Goal: Task Accomplishment & Management: Use online tool/utility

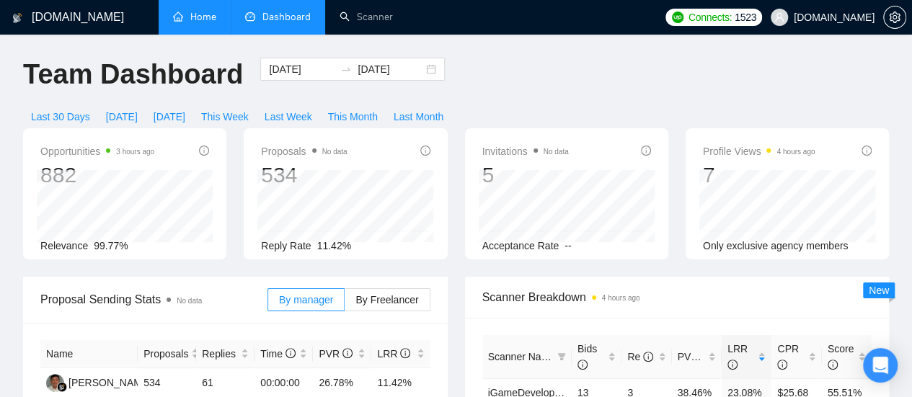
click at [193, 15] on link "Home" at bounding box center [194, 17] width 43 height 12
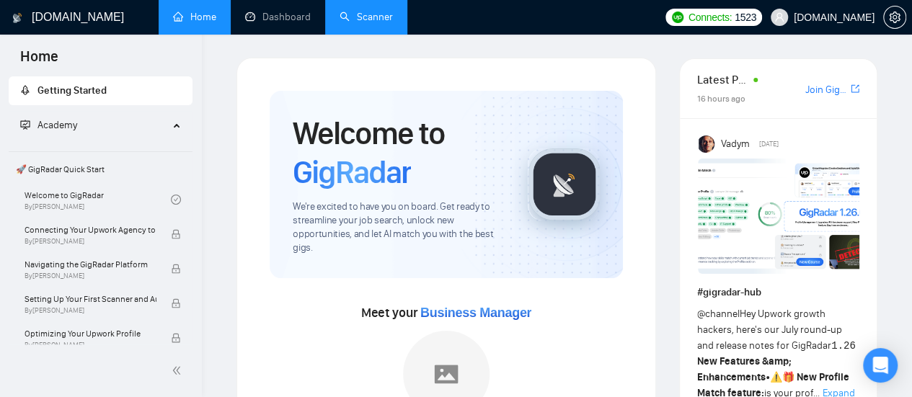
click at [369, 17] on link "Scanner" at bounding box center [366, 17] width 53 height 12
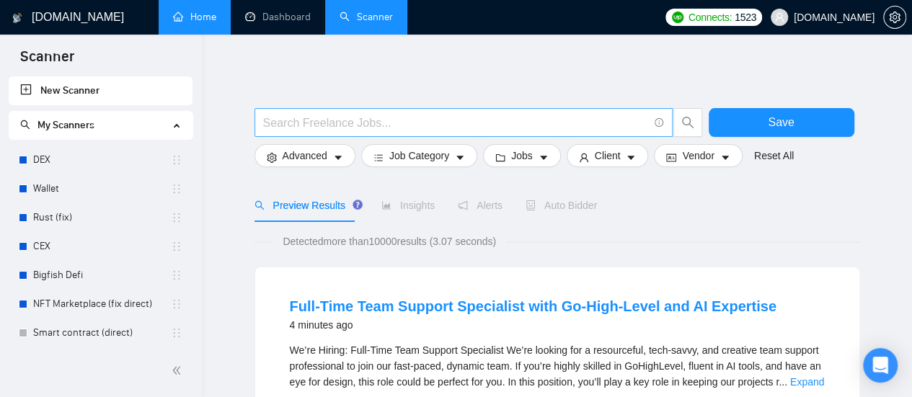
click at [349, 122] on input "text" at bounding box center [455, 123] width 385 height 18
click at [381, 124] on input "text" at bounding box center [455, 123] width 385 height 18
type input "Ц"
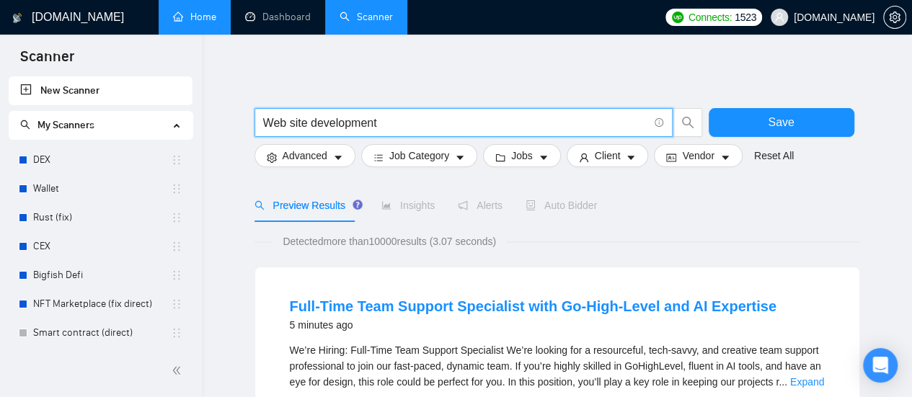
click at [394, 127] on input "Web site development" at bounding box center [455, 123] width 385 height 18
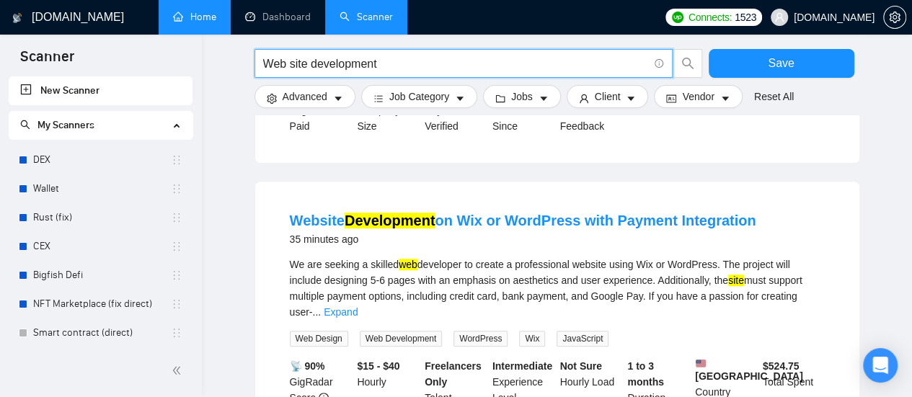
scroll to position [433, 0]
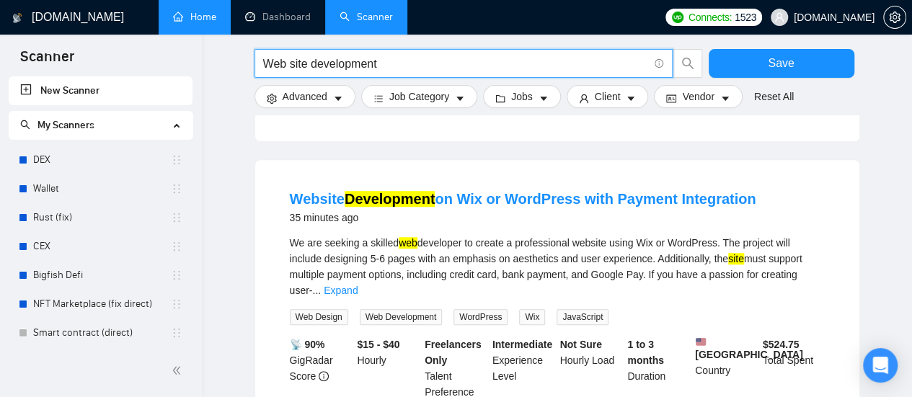
click at [291, 64] on input "Web site development" at bounding box center [455, 64] width 385 height 18
drag, startPoint x: 303, startPoint y: 62, endPoint x: 312, endPoint y: 69, distance: 11.4
click at [304, 63] on input "Website development" at bounding box center [455, 64] width 385 height 18
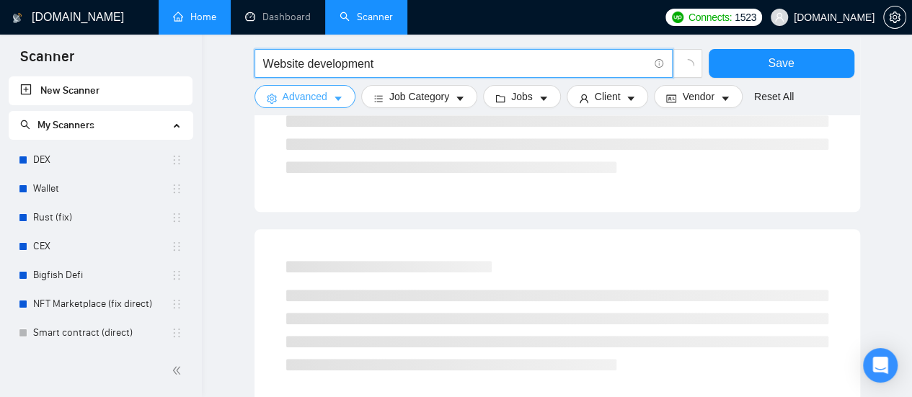
type input "Website development"
click at [341, 103] on icon "caret-down" at bounding box center [338, 99] width 10 height 10
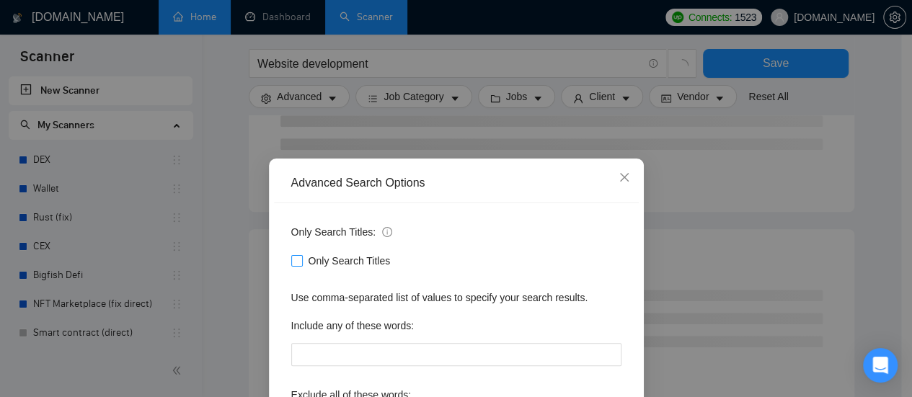
click at [291, 263] on input "Only Search Titles" at bounding box center [296, 260] width 10 height 10
checkbox input "true"
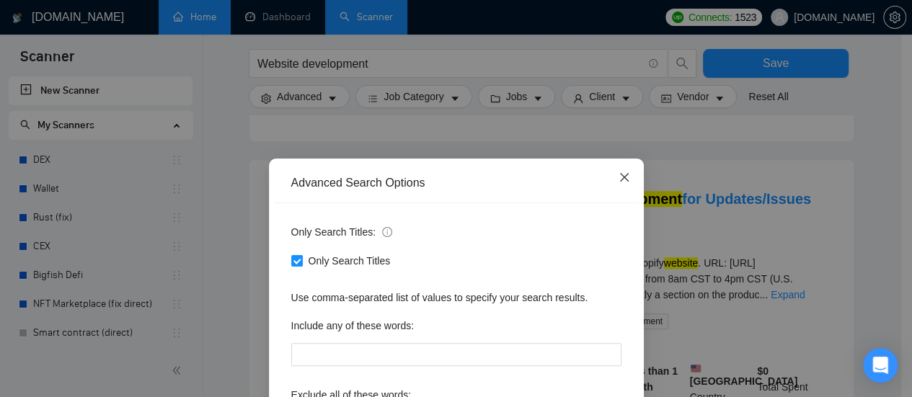
click at [619, 177] on icon "close" at bounding box center [623, 177] width 9 height 9
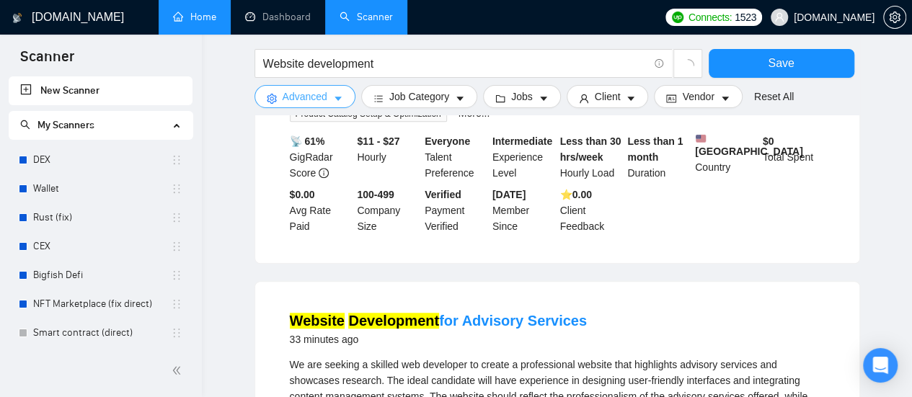
scroll to position [0, 0]
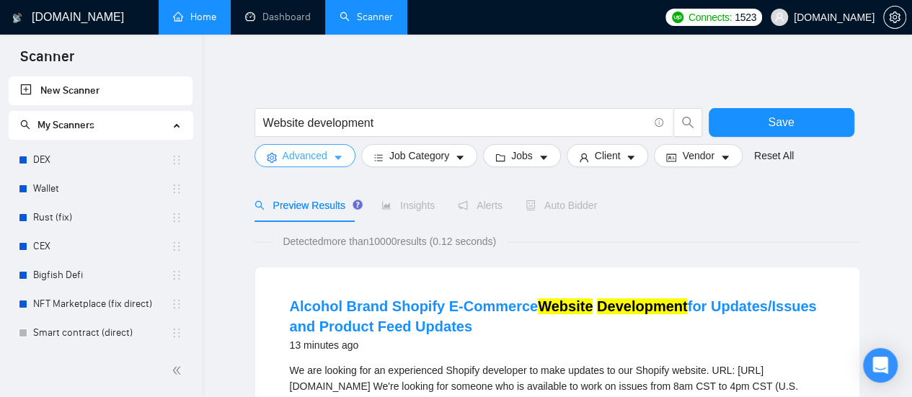
click at [340, 160] on icon "caret-down" at bounding box center [338, 158] width 10 height 10
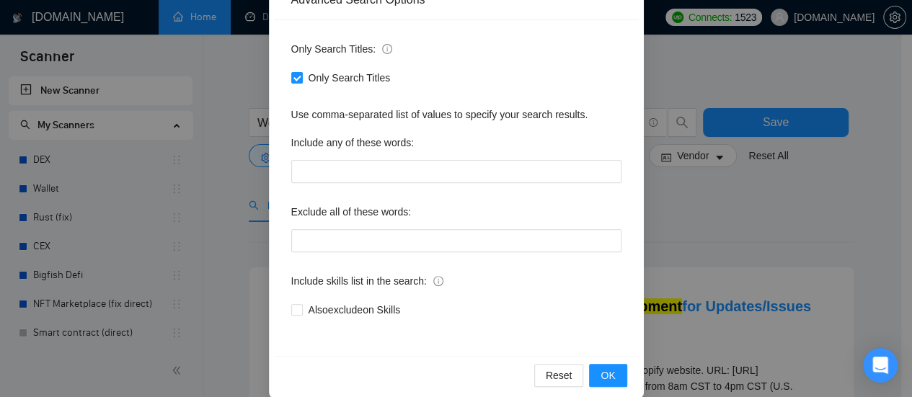
scroll to position [202, 0]
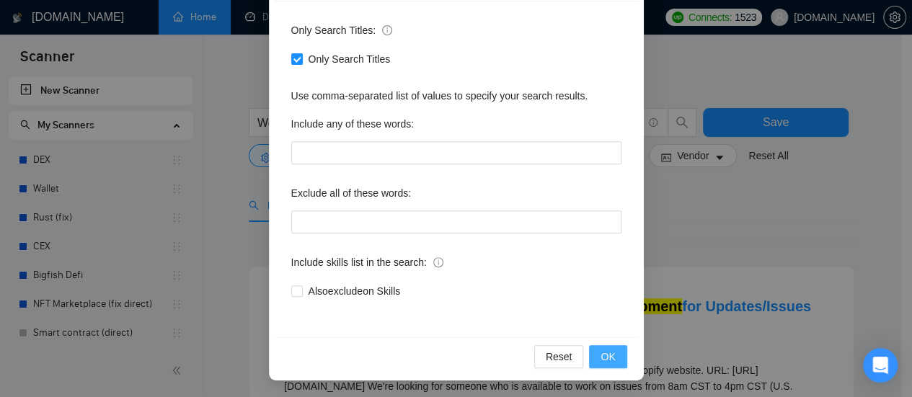
click at [601, 356] on span "OK" at bounding box center [608, 357] width 14 height 16
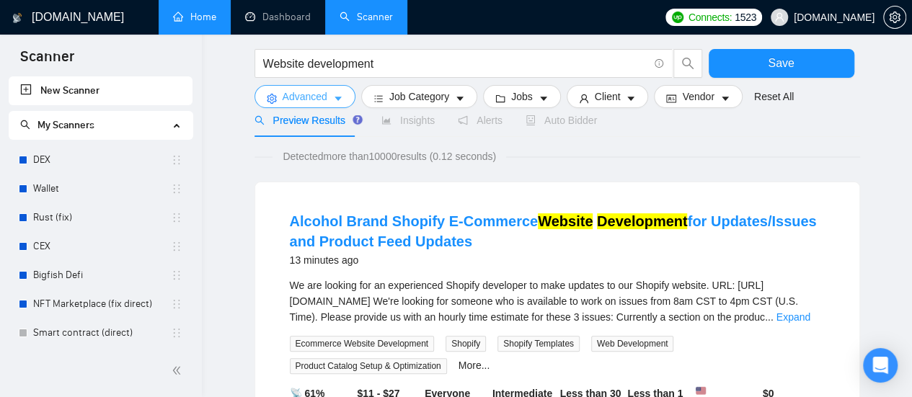
scroll to position [72, 0]
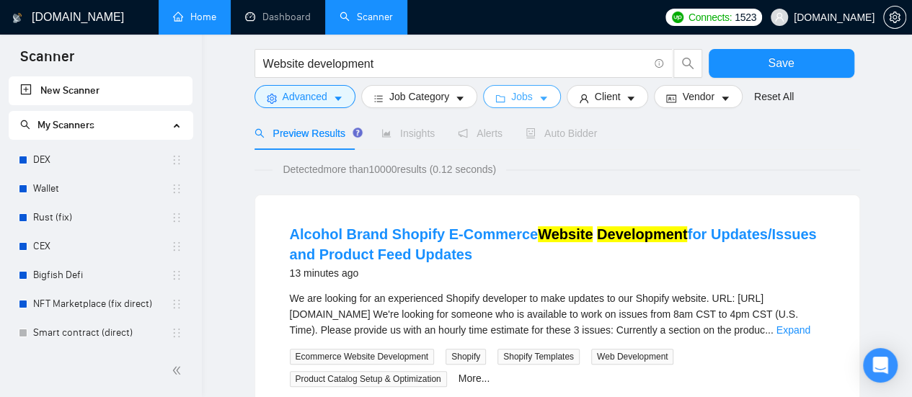
click at [522, 106] on button "Jobs" at bounding box center [522, 96] width 78 height 23
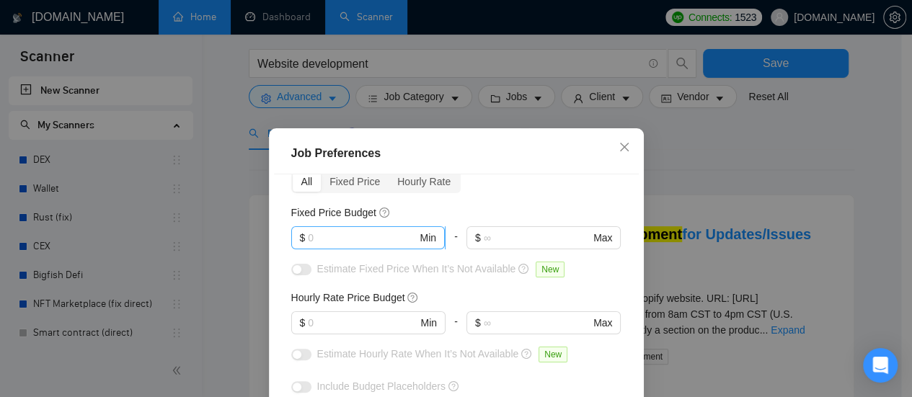
click at [350, 237] on input "text" at bounding box center [362, 238] width 109 height 16
type input "1000"
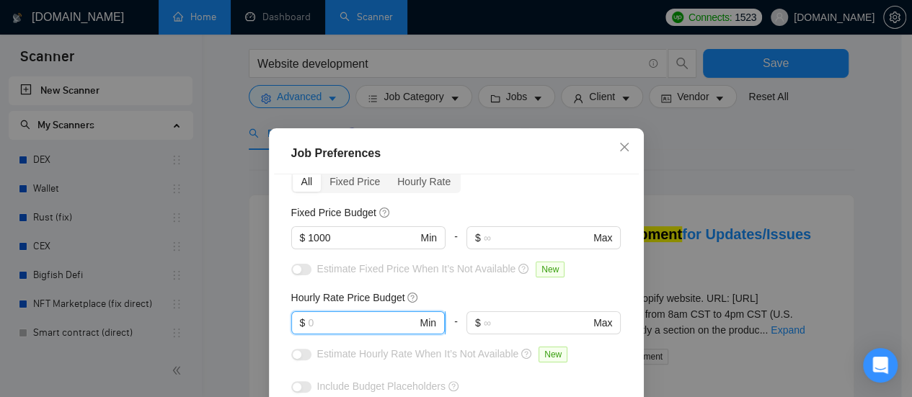
click at [358, 318] on input "text" at bounding box center [362, 323] width 109 height 16
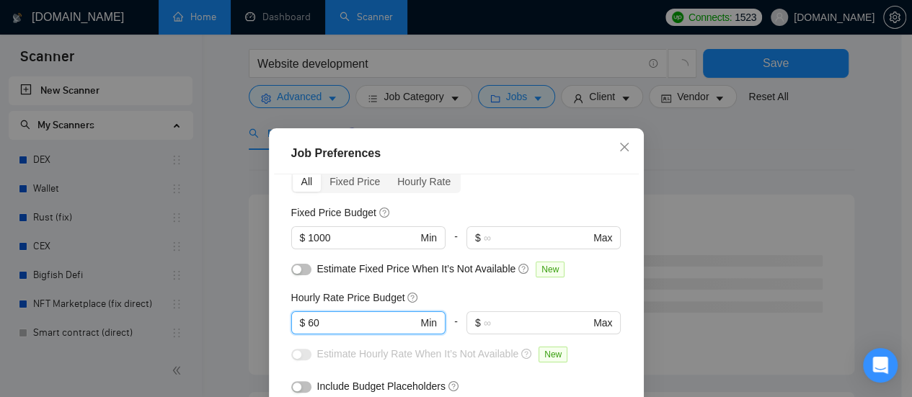
type input "60"
click at [459, 292] on div "Hourly Rate Price Budget" at bounding box center [456, 298] width 330 height 16
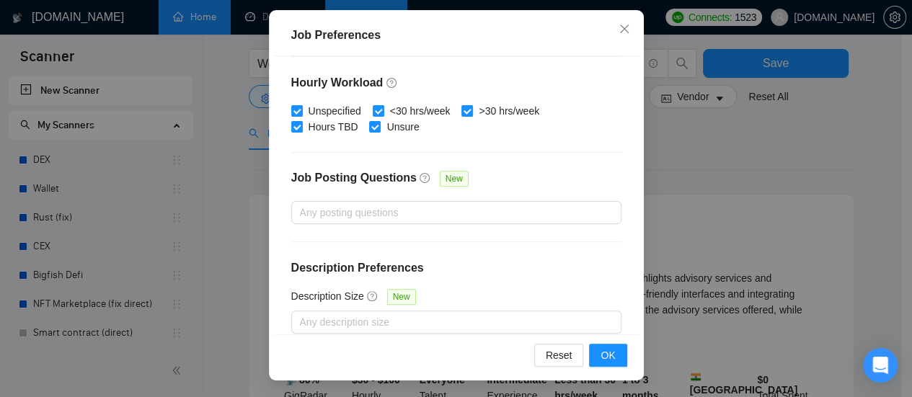
scroll to position [534, 0]
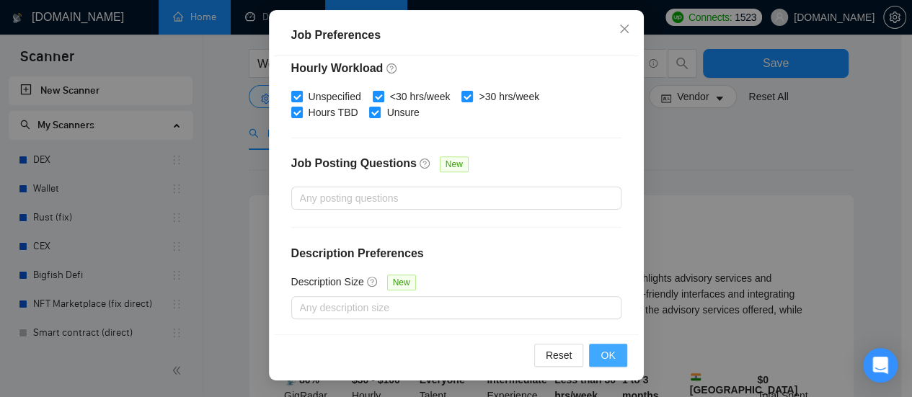
click at [609, 350] on span "OK" at bounding box center [608, 356] width 14 height 16
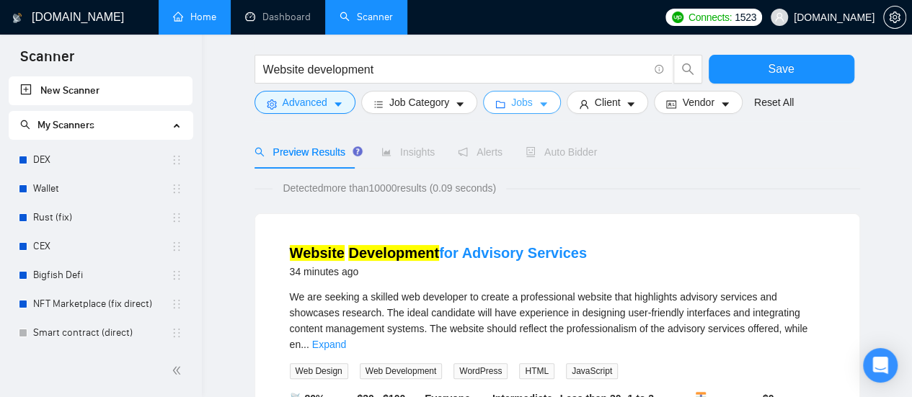
scroll to position [0, 0]
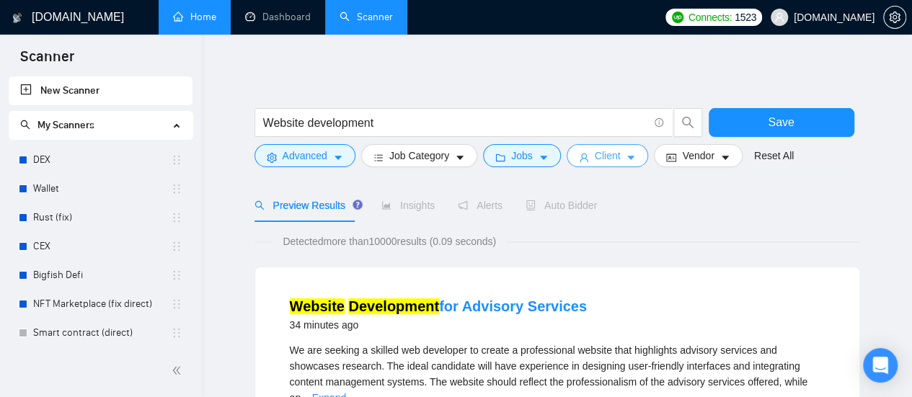
click at [626, 163] on icon "caret-down" at bounding box center [631, 158] width 10 height 10
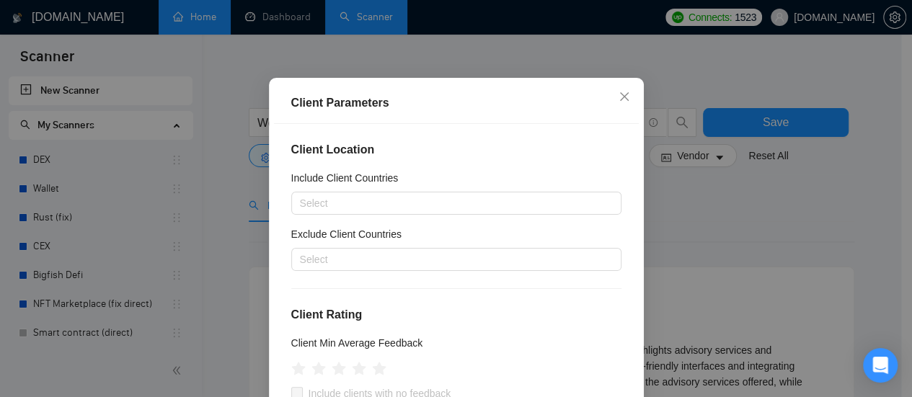
scroll to position [72, 0]
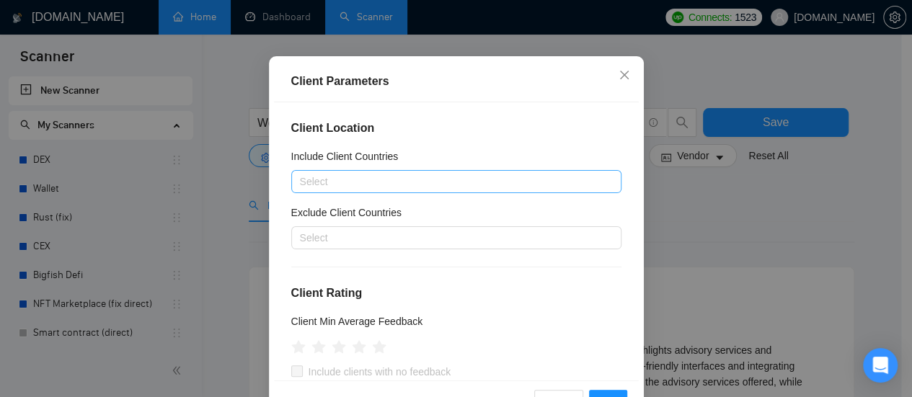
click at [363, 185] on div at bounding box center [449, 181] width 309 height 17
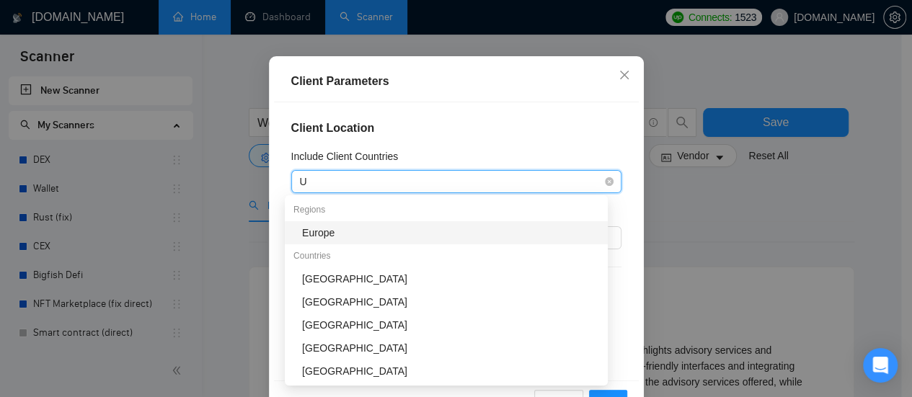
type input "Un"
click at [358, 230] on div "[GEOGRAPHIC_DATA]" at bounding box center [450, 233] width 297 height 16
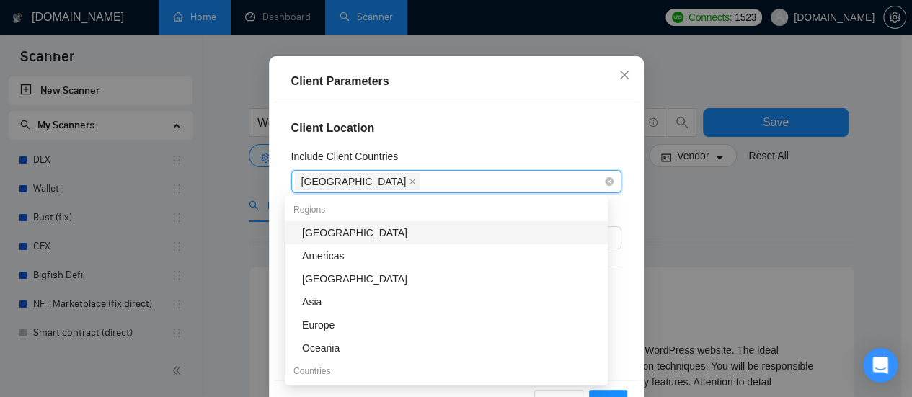
click at [417, 180] on div "[GEOGRAPHIC_DATA]" at bounding box center [449, 182] width 309 height 20
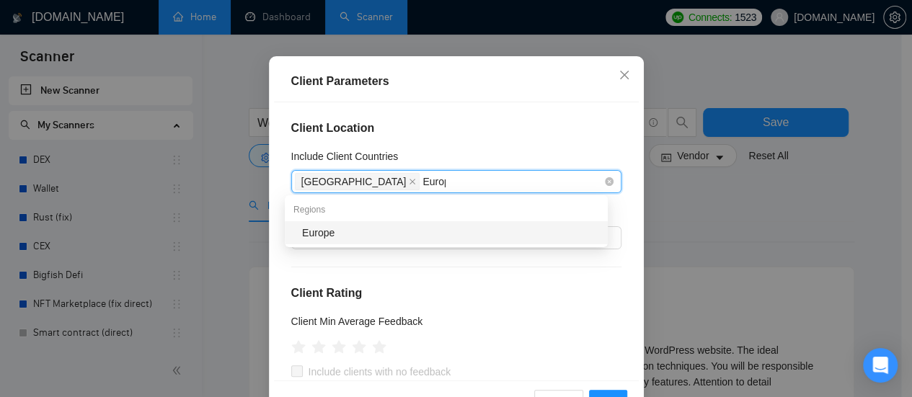
type input "Europe"
click at [390, 243] on div "Europe" at bounding box center [446, 232] width 323 height 23
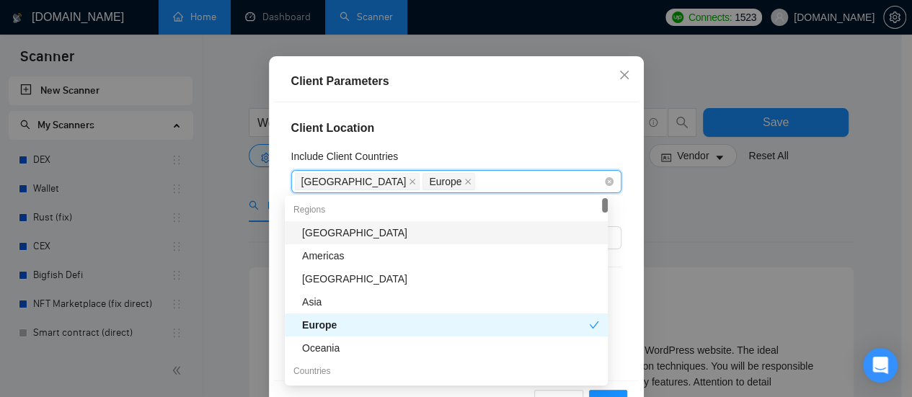
click at [469, 185] on div "[GEOGRAPHIC_DATA] [GEOGRAPHIC_DATA]" at bounding box center [449, 182] width 309 height 20
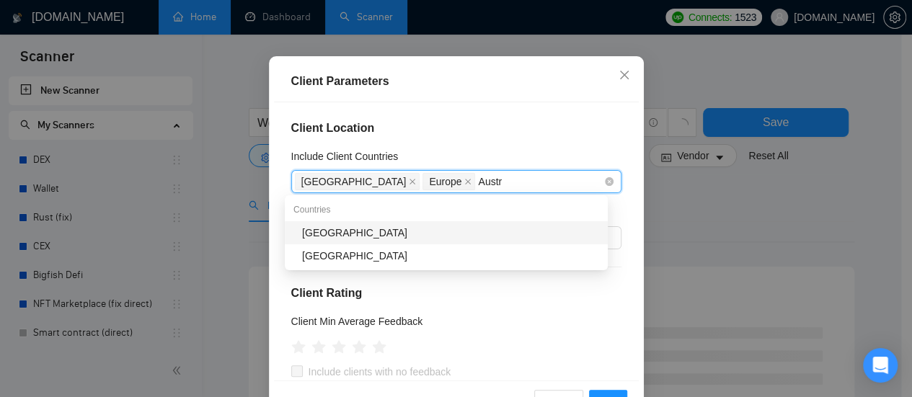
type input "Austra"
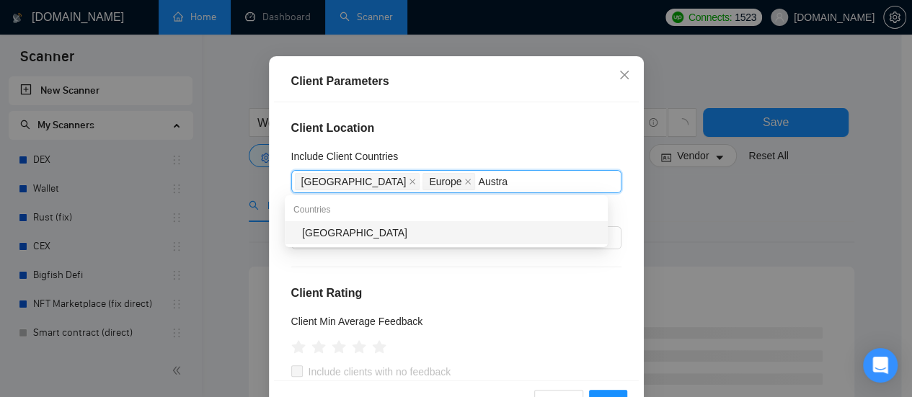
click at [410, 228] on div "[GEOGRAPHIC_DATA]" at bounding box center [450, 233] width 297 height 16
click at [486, 103] on div "Client Location Include Client Countries [GEOGRAPHIC_DATA] [GEOGRAPHIC_DATA] [G…" at bounding box center [456, 241] width 365 height 278
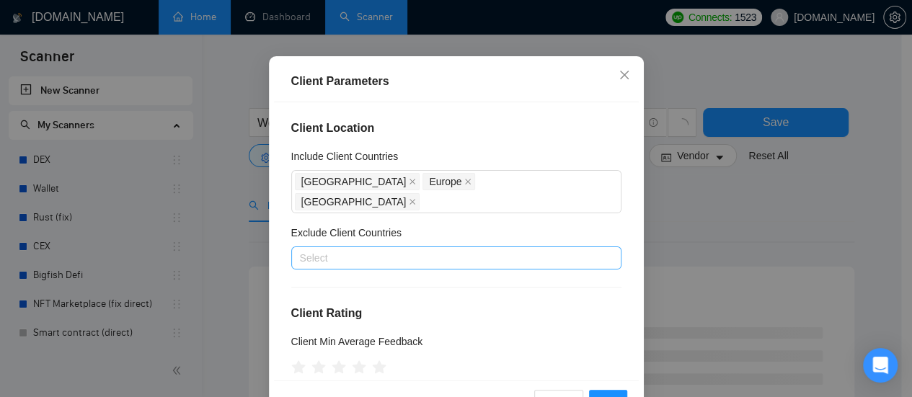
click at [361, 250] on div at bounding box center [449, 258] width 309 height 17
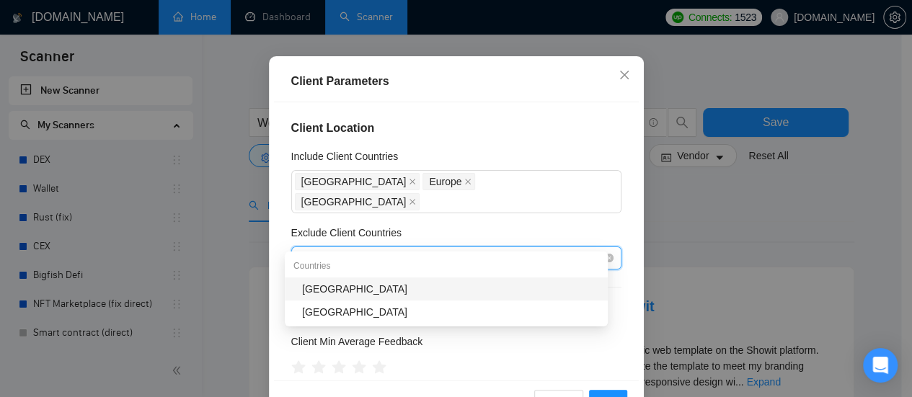
type input "[GEOGRAPHIC_DATA]"
click at [338, 289] on div "[GEOGRAPHIC_DATA]" at bounding box center [450, 289] width 297 height 16
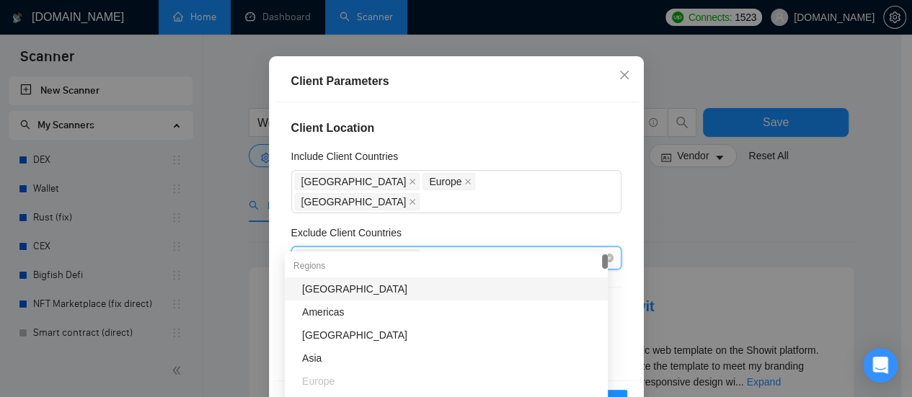
click at [385, 248] on div "[GEOGRAPHIC_DATA]" at bounding box center [449, 258] width 309 height 20
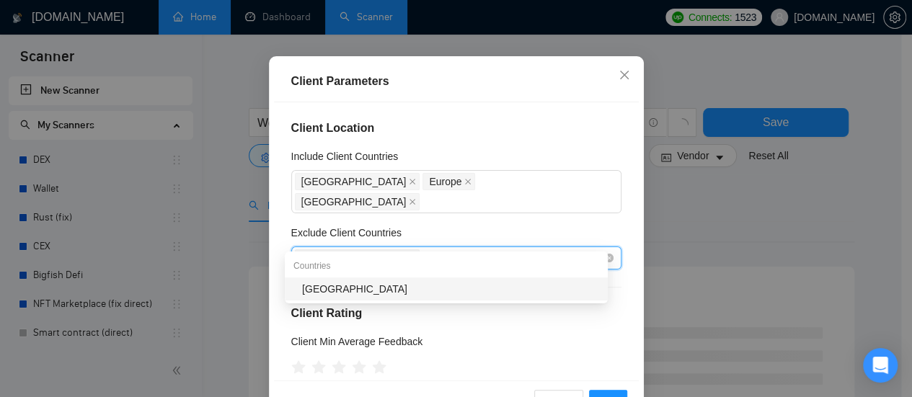
type input "[GEOGRAPHIC_DATA]"
click at [322, 289] on div "[GEOGRAPHIC_DATA]" at bounding box center [450, 289] width 297 height 16
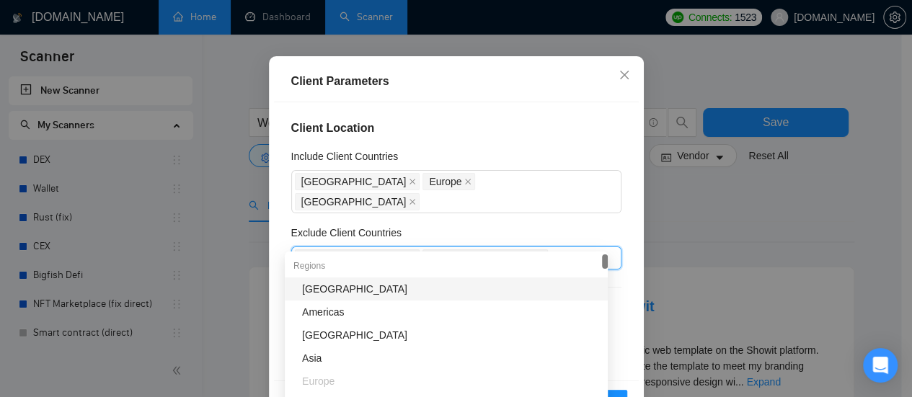
click at [493, 225] on div "Exclude Client Countries" at bounding box center [456, 236] width 330 height 22
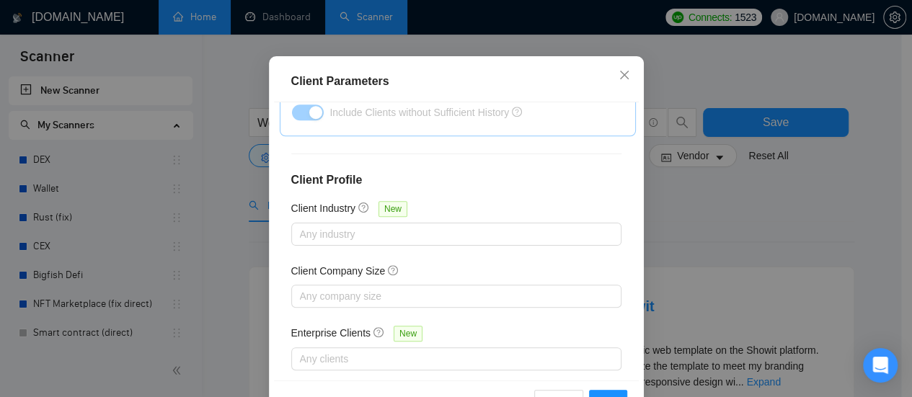
scroll to position [619, 0]
click at [605, 392] on button "OK" at bounding box center [608, 401] width 38 height 23
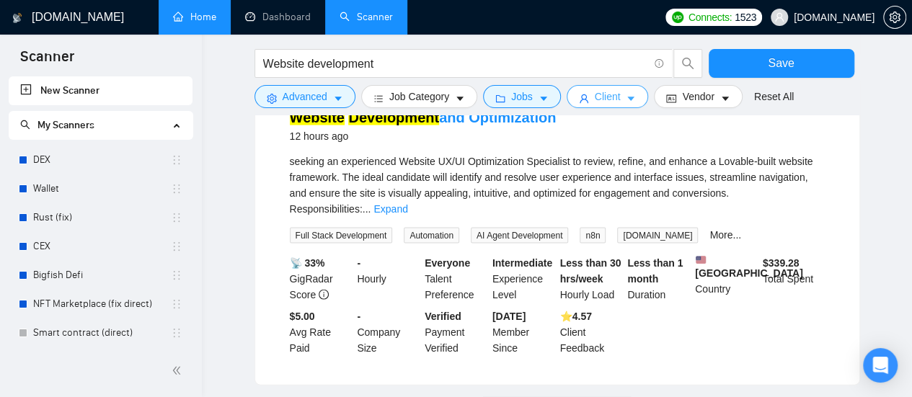
scroll to position [1561, 0]
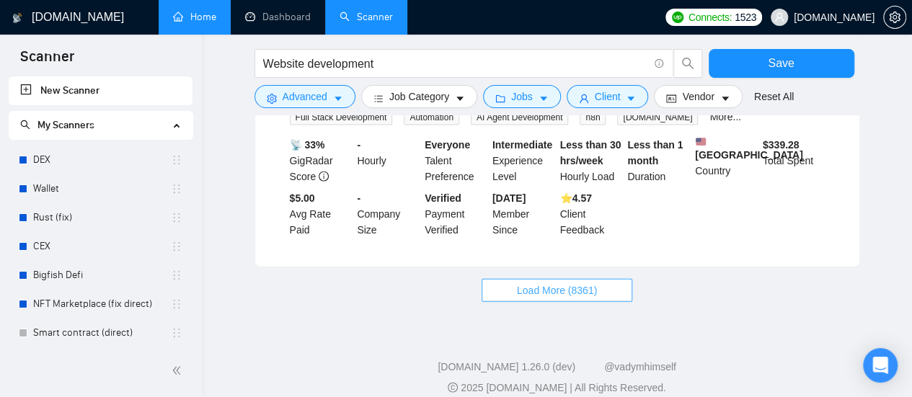
click at [563, 283] on span "Load More (8361)" at bounding box center [557, 291] width 80 height 16
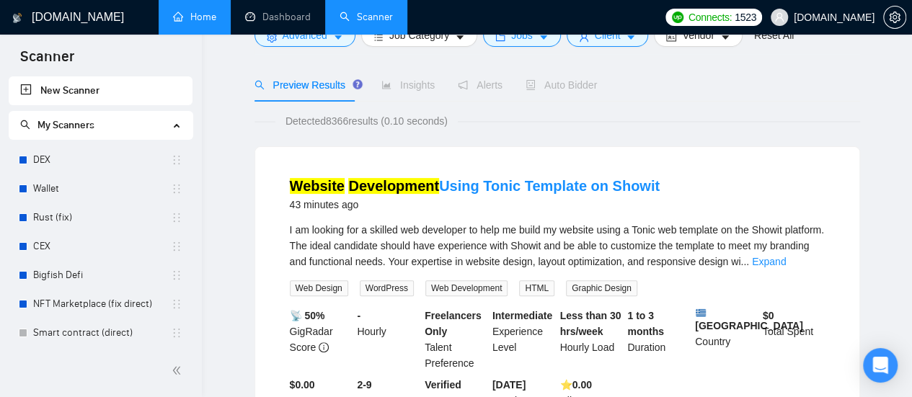
scroll to position [0, 0]
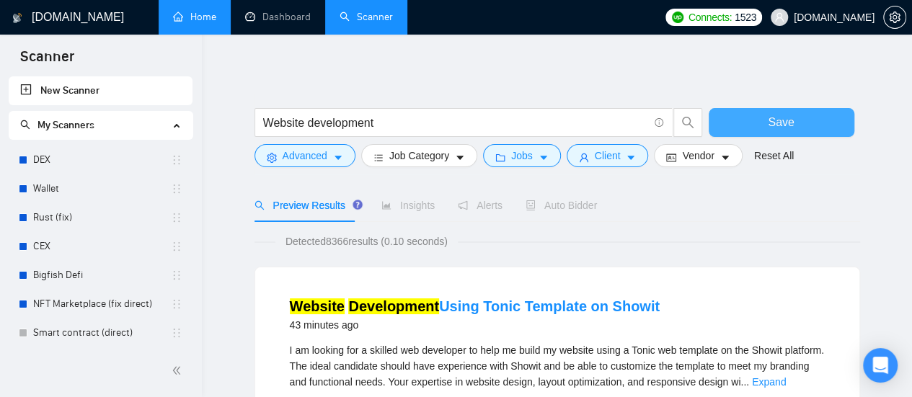
click at [753, 123] on button "Save" at bounding box center [782, 122] width 146 height 29
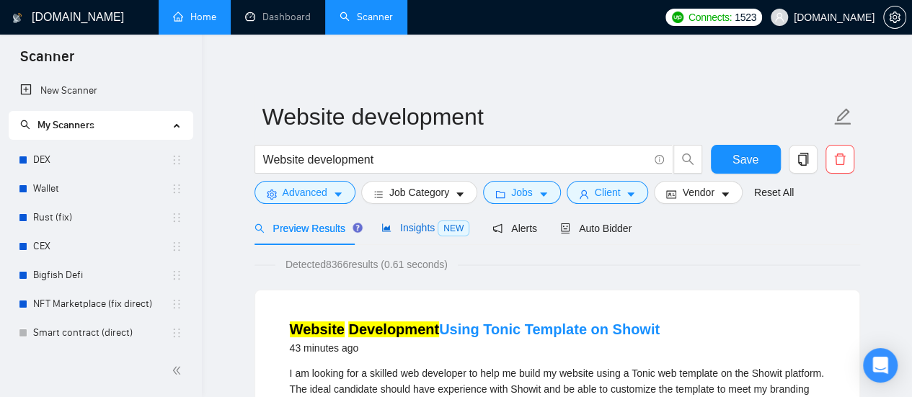
click at [412, 231] on span "Insights NEW" at bounding box center [426, 228] width 88 height 12
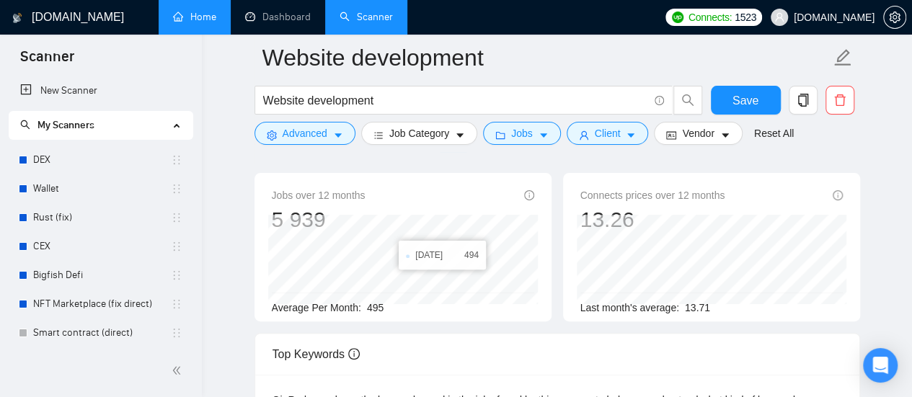
scroll to position [72, 0]
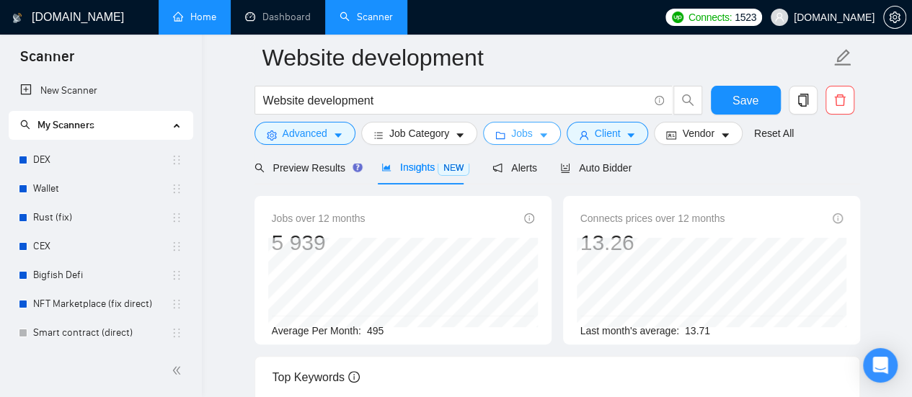
click at [542, 129] on button "Jobs" at bounding box center [522, 133] width 78 height 23
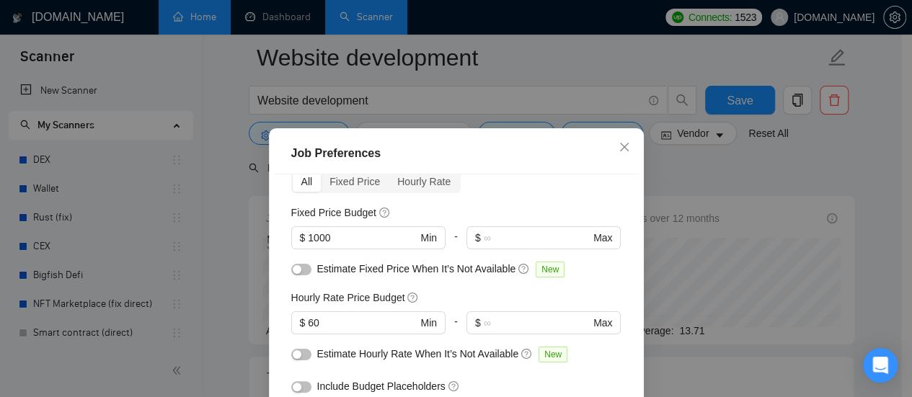
click at [669, 159] on div "Job Preferences Budget Project Type All Fixed Price Hourly Rate Fixed Price Bud…" at bounding box center [456, 198] width 912 height 397
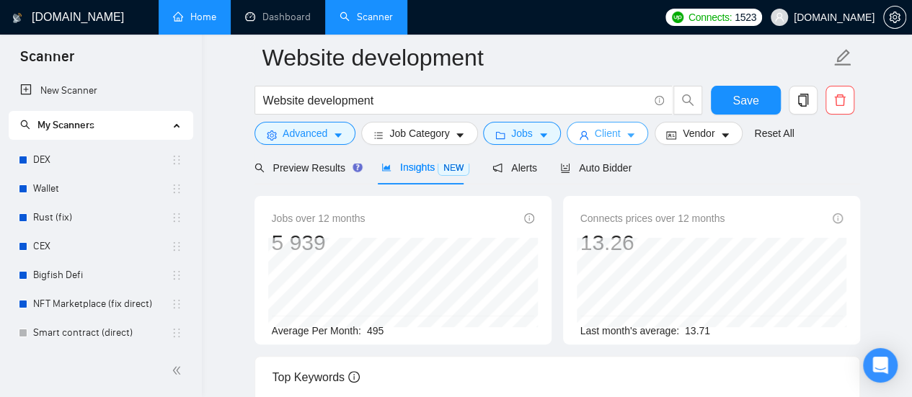
click at [604, 139] on span "Client" at bounding box center [608, 133] width 26 height 16
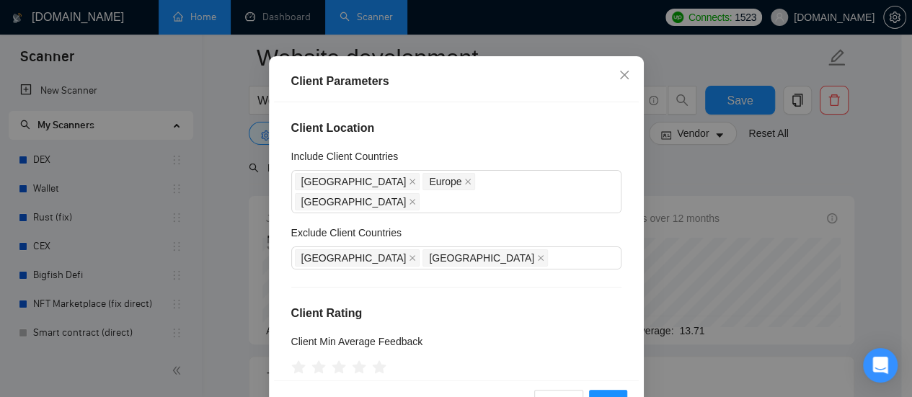
click at [674, 164] on div "Client Parameters Client Location Include Client Countries [GEOGRAPHIC_DATA] [G…" at bounding box center [456, 198] width 912 height 397
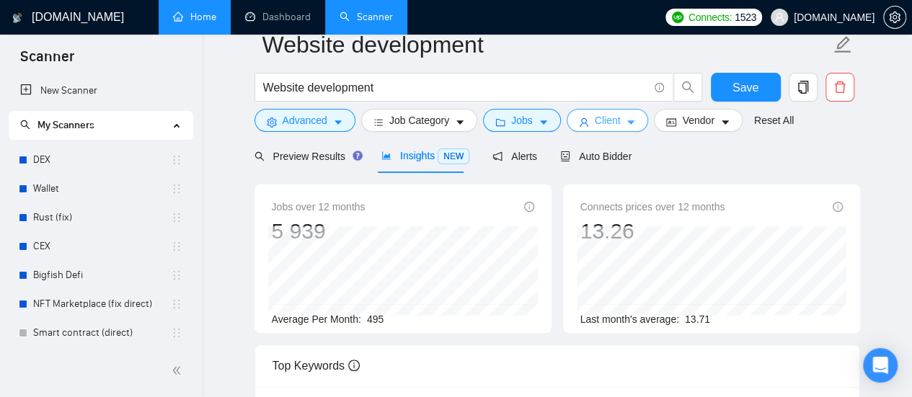
scroll to position [0, 0]
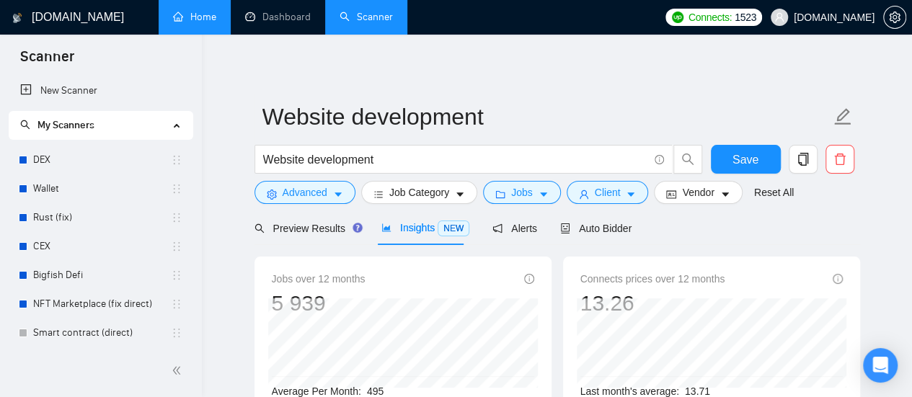
click at [597, 229] on span "Auto Bidder" at bounding box center [595, 229] width 71 height 12
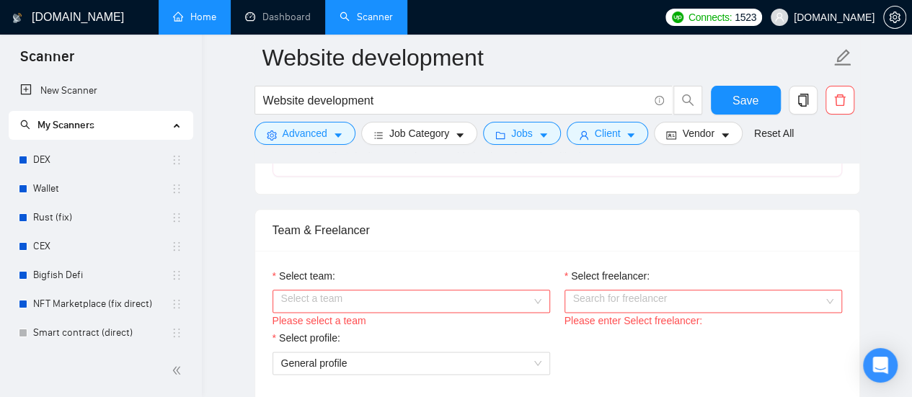
scroll to position [793, 0]
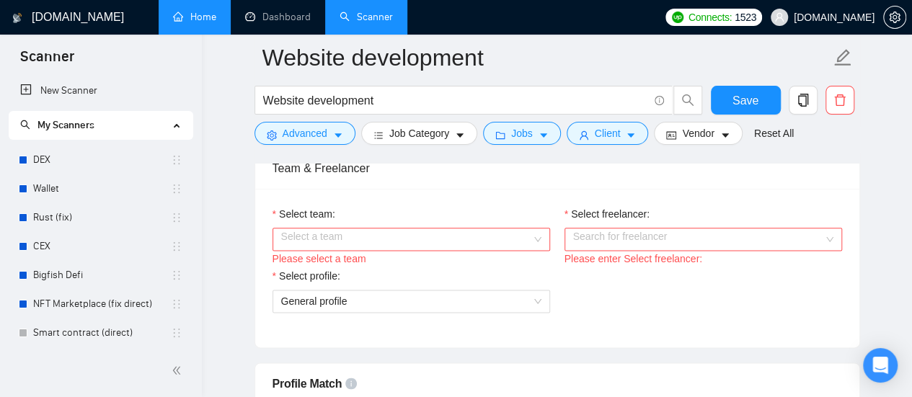
click at [512, 243] on input "Select team:" at bounding box center [406, 240] width 250 height 22
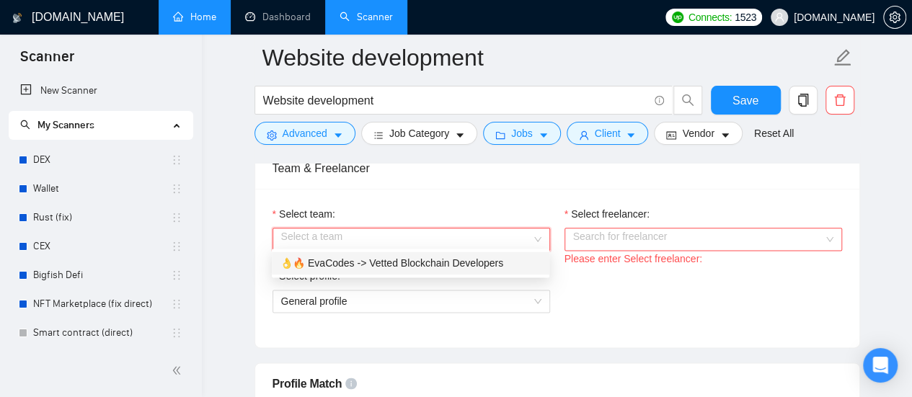
click at [489, 260] on div "👌🔥 EvaCodes -> Vetted Blockchain Developers" at bounding box center [411, 263] width 260 height 16
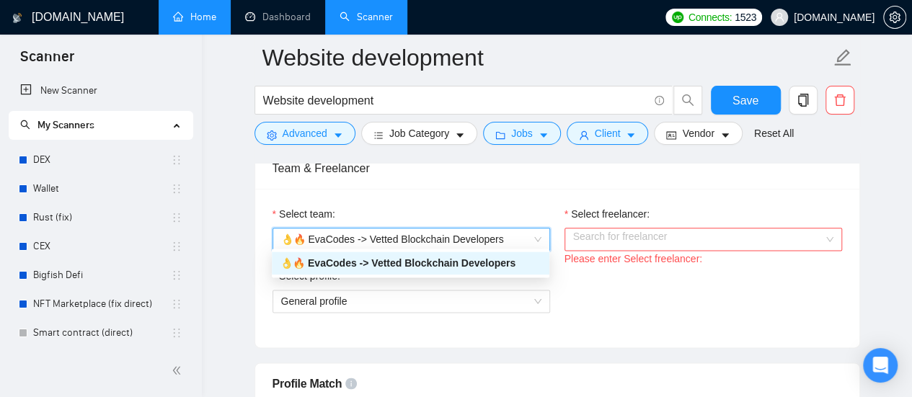
click at [661, 237] on input "Select freelancer:" at bounding box center [698, 240] width 250 height 22
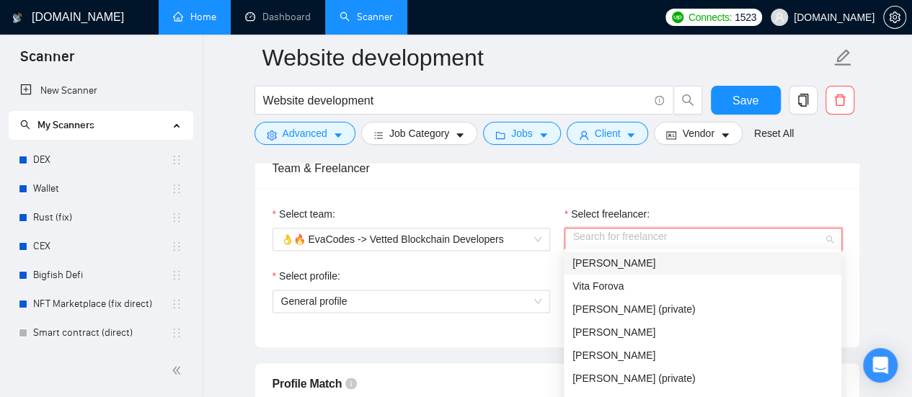
click at [613, 261] on span "[PERSON_NAME]" at bounding box center [614, 263] width 83 height 12
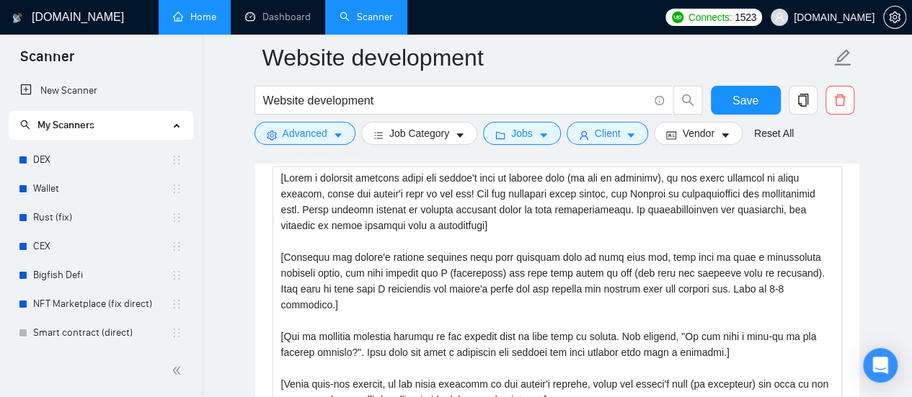
scroll to position [1659, 0]
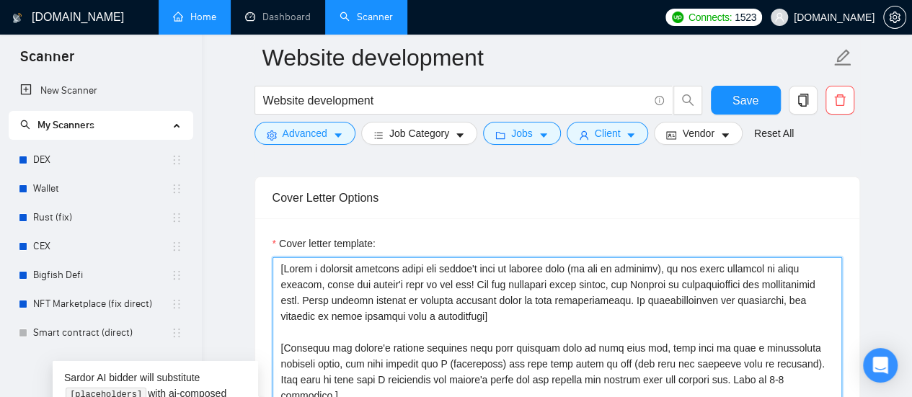
drag, startPoint x: 275, startPoint y: 260, endPoint x: 285, endPoint y: 267, distance: 11.4
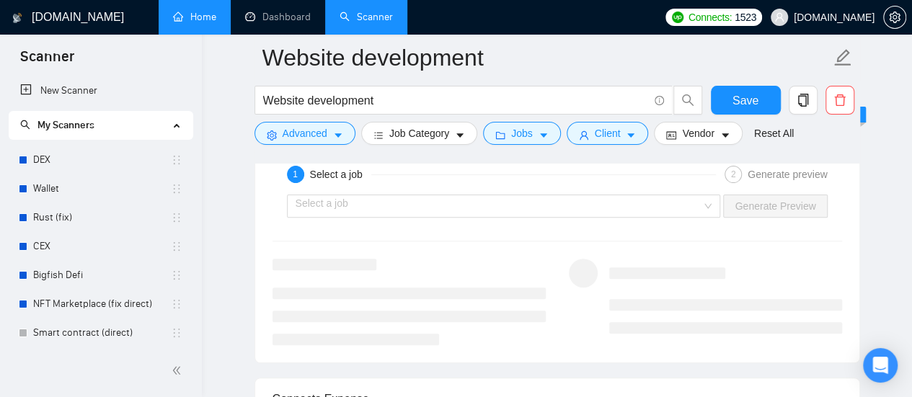
scroll to position [2813, 0]
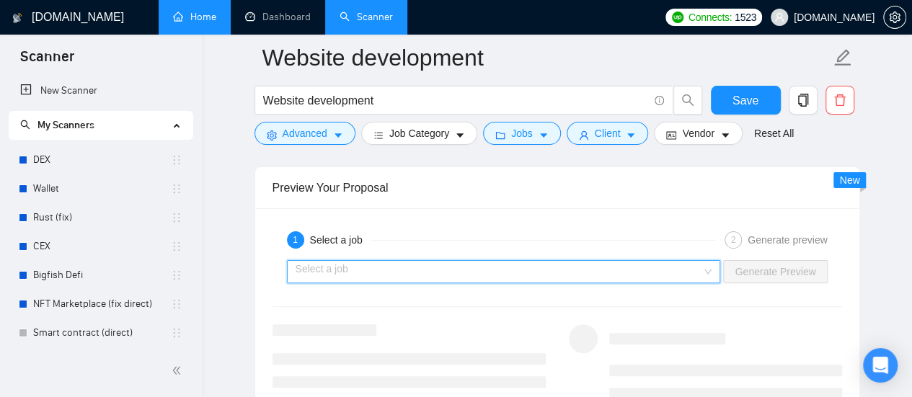
click at [528, 266] on input "search" at bounding box center [499, 272] width 407 height 22
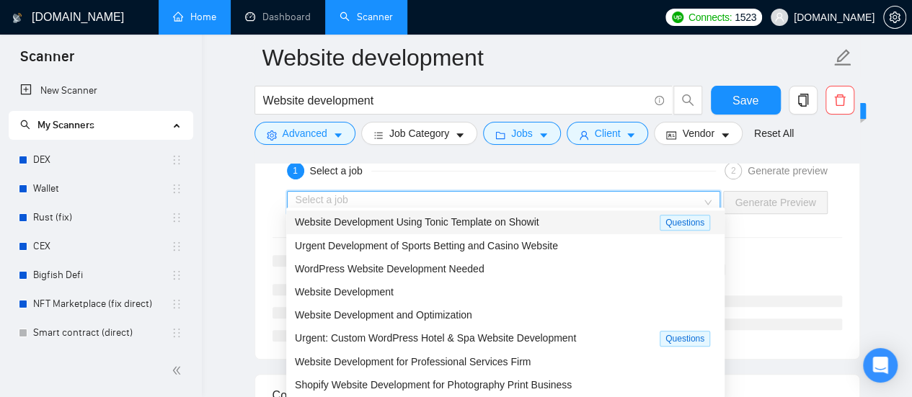
scroll to position [2885, 0]
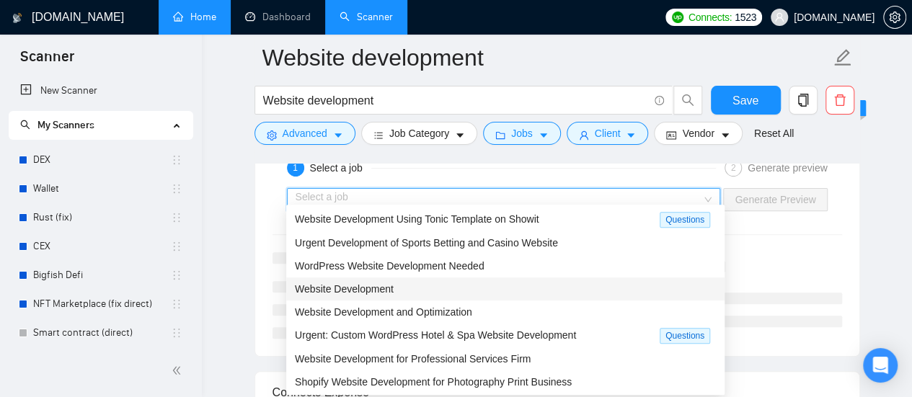
click at [347, 292] on span "Website Development" at bounding box center [344, 289] width 99 height 12
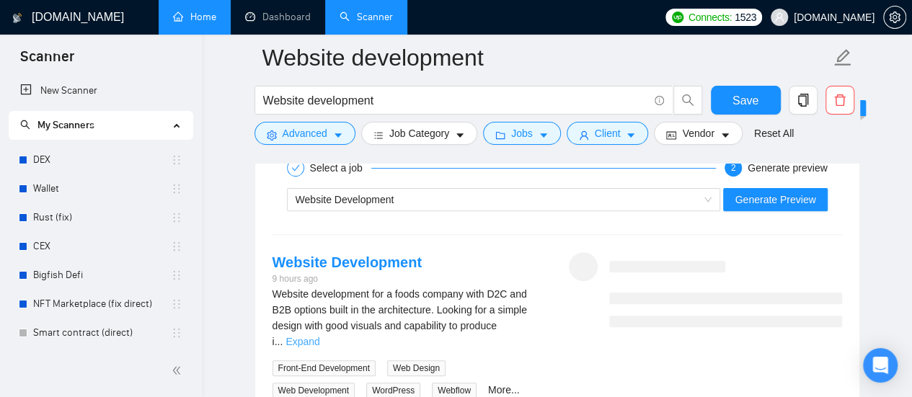
click at [319, 336] on link "Expand" at bounding box center [303, 342] width 34 height 12
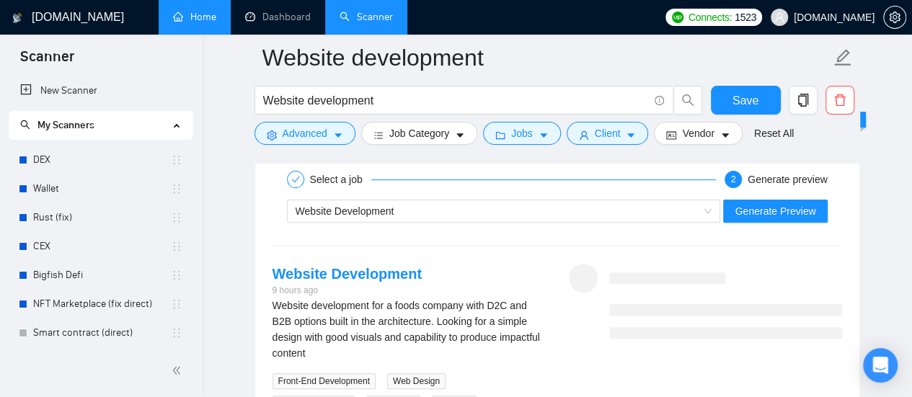
scroll to position [2813, 0]
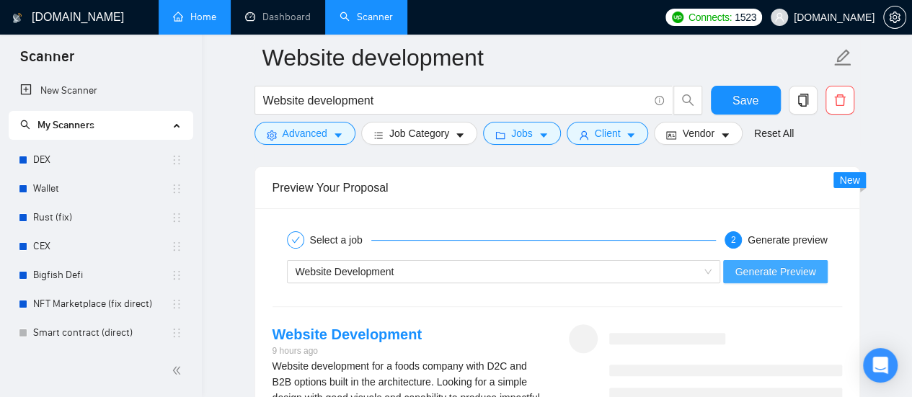
click at [813, 264] on span "Generate Preview" at bounding box center [775, 272] width 81 height 16
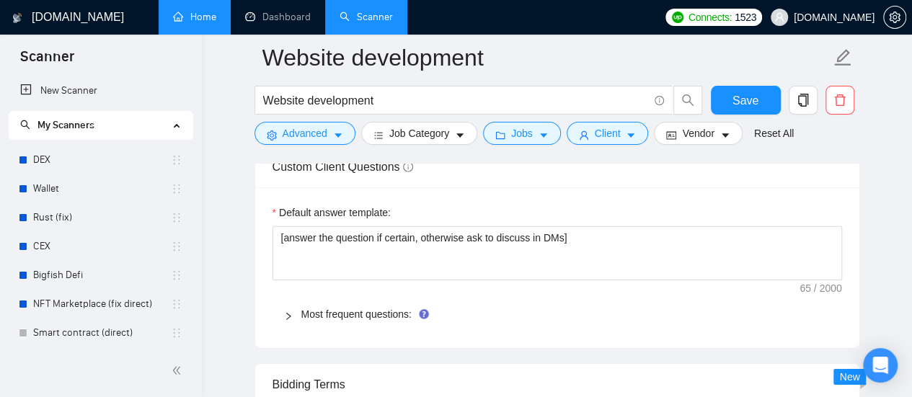
scroll to position [2164, 0]
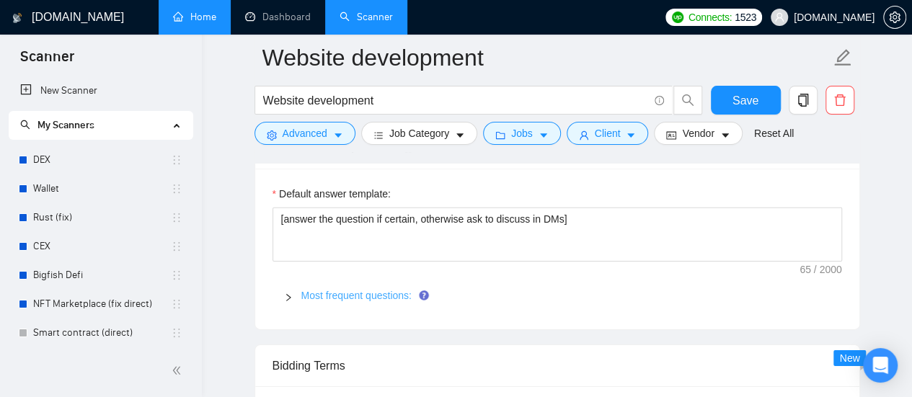
click at [371, 290] on link "Most frequent questions:" at bounding box center [356, 296] width 110 height 12
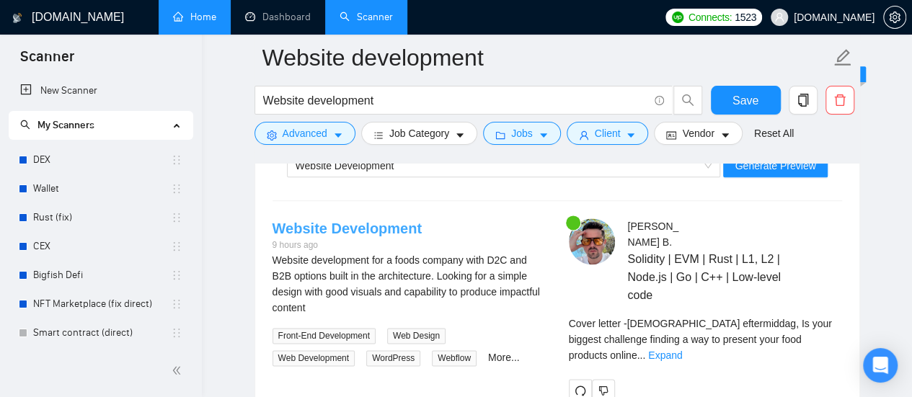
scroll to position [3534, 0]
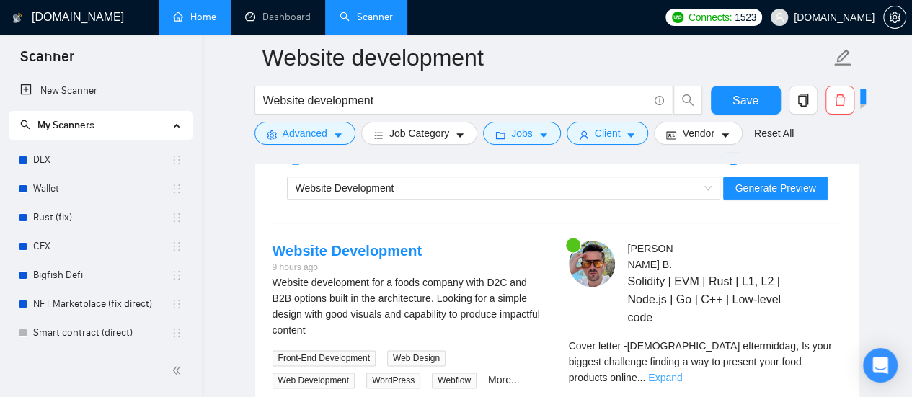
click at [682, 372] on link "Expand" at bounding box center [665, 378] width 34 height 12
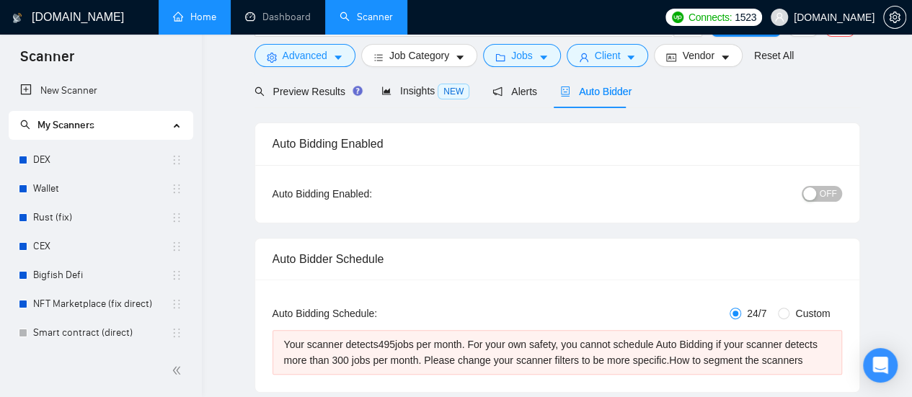
scroll to position [0, 0]
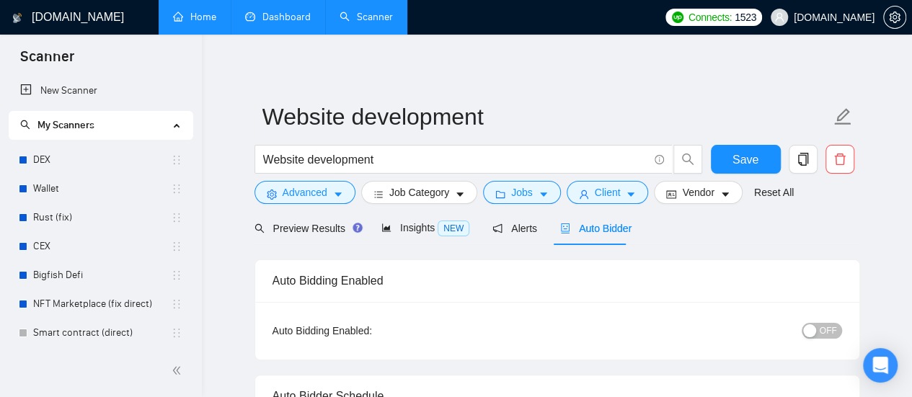
click at [288, 15] on link "Dashboard" at bounding box center [278, 17] width 66 height 12
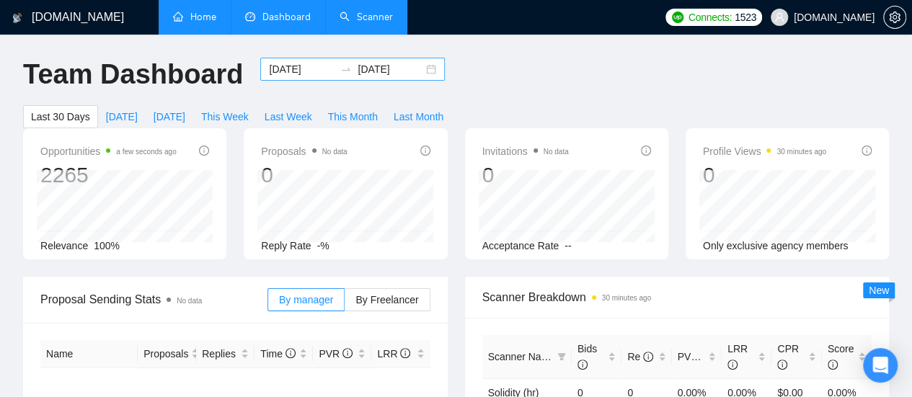
click at [275, 70] on input "[DATE]" at bounding box center [302, 69] width 66 height 16
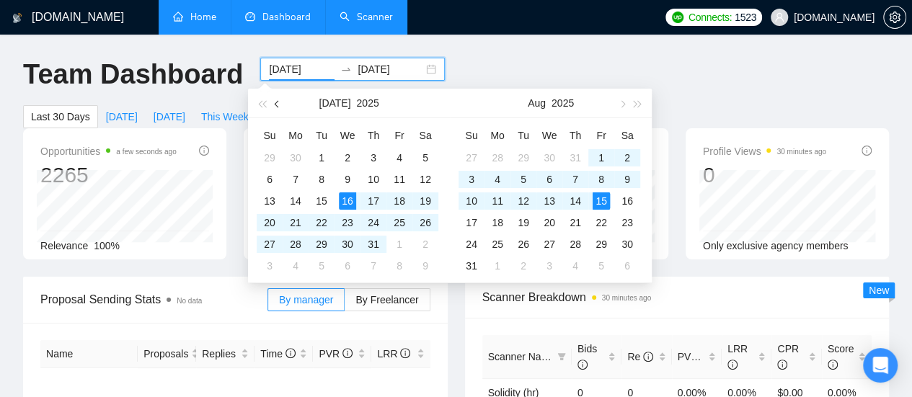
click at [275, 105] on span "button" at bounding box center [278, 103] width 7 height 7
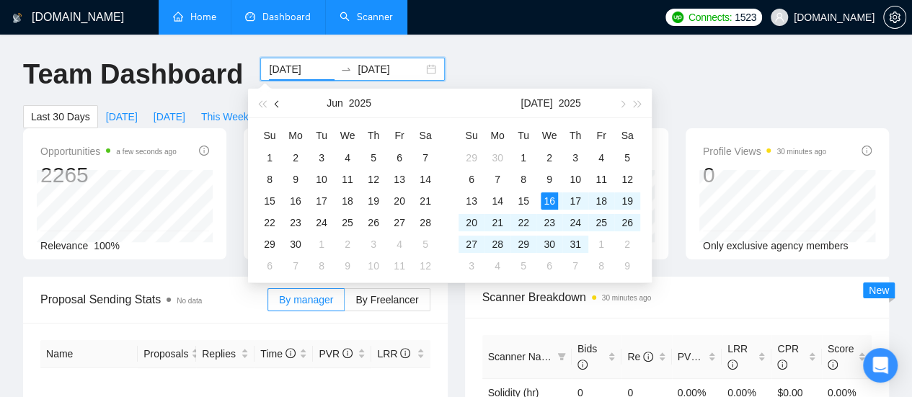
click at [275, 105] on span "button" at bounding box center [278, 103] width 7 height 7
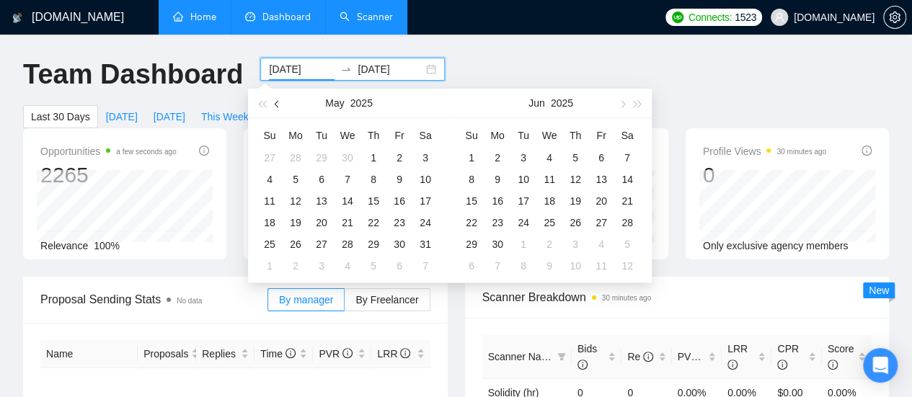
click at [275, 105] on span "button" at bounding box center [278, 103] width 7 height 7
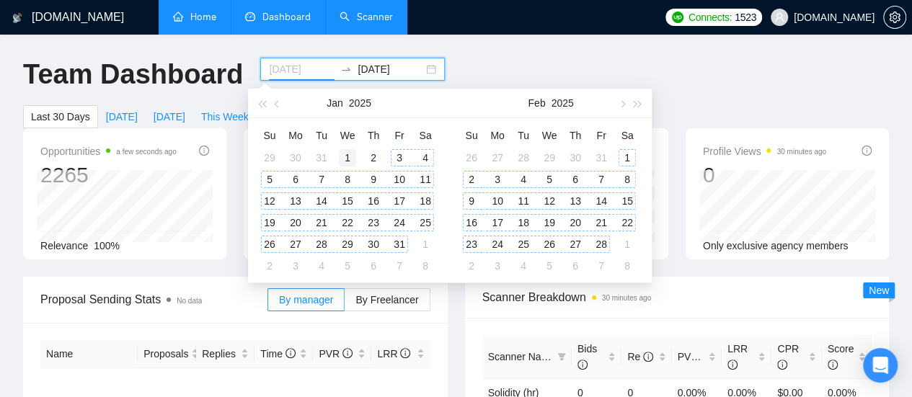
type input "[DATE]"
click at [349, 152] on div "1" at bounding box center [347, 157] width 17 height 17
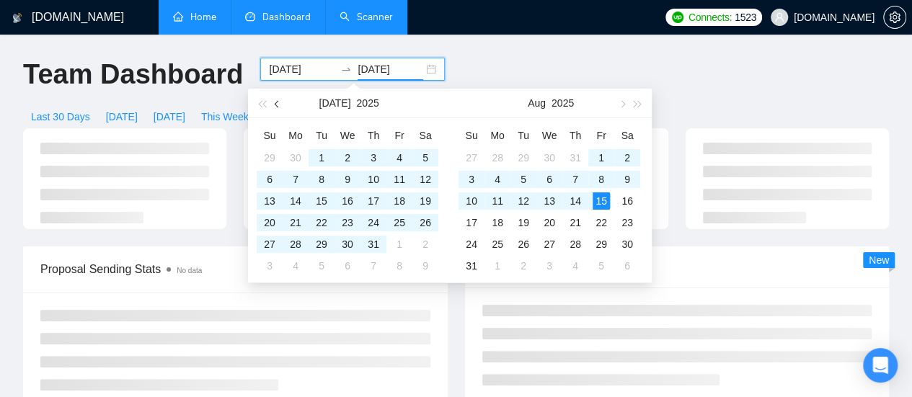
click at [274, 107] on button "button" at bounding box center [278, 103] width 16 height 29
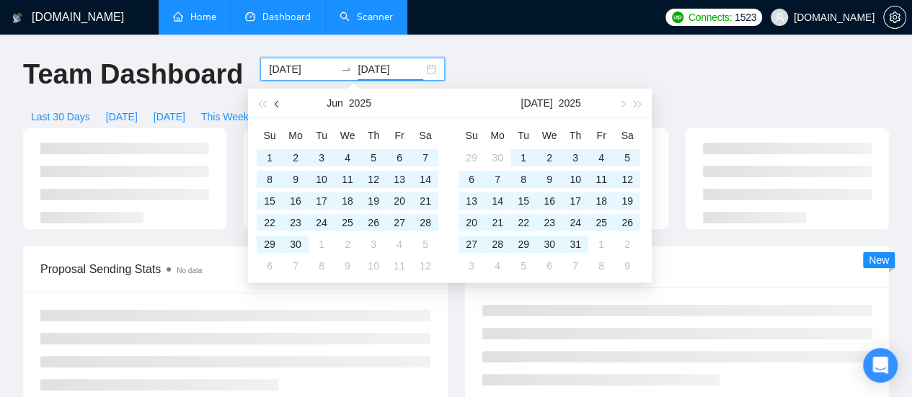
click at [274, 107] on button "button" at bounding box center [278, 103] width 16 height 29
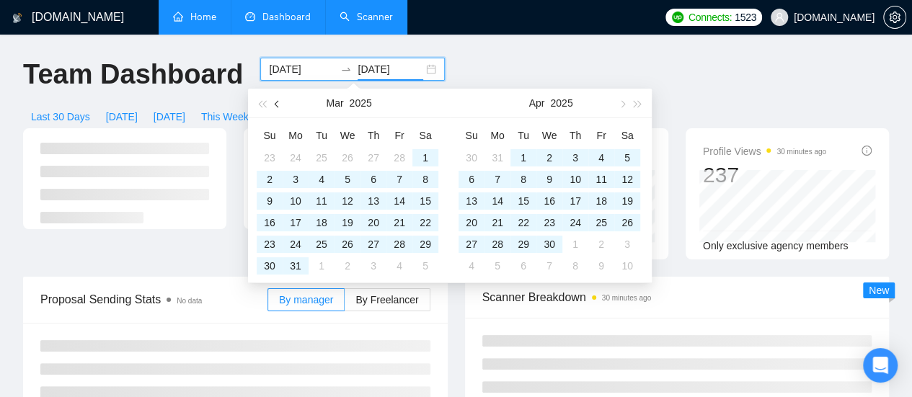
click at [274, 107] on button "button" at bounding box center [278, 103] width 16 height 29
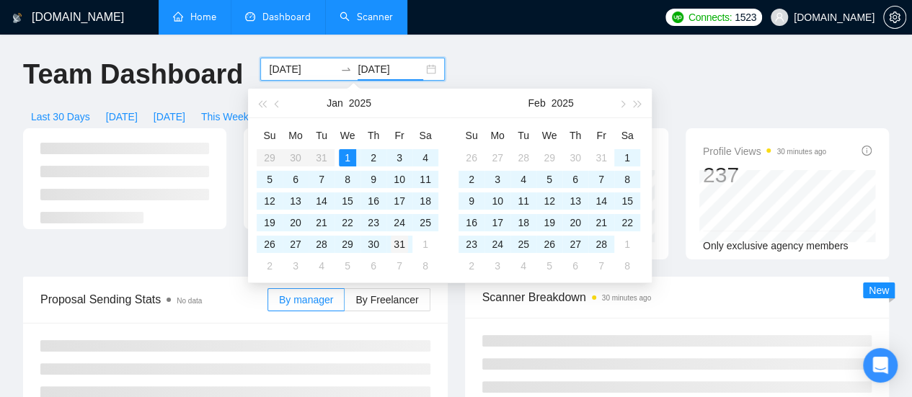
click at [400, 244] on div "31" at bounding box center [399, 244] width 17 height 17
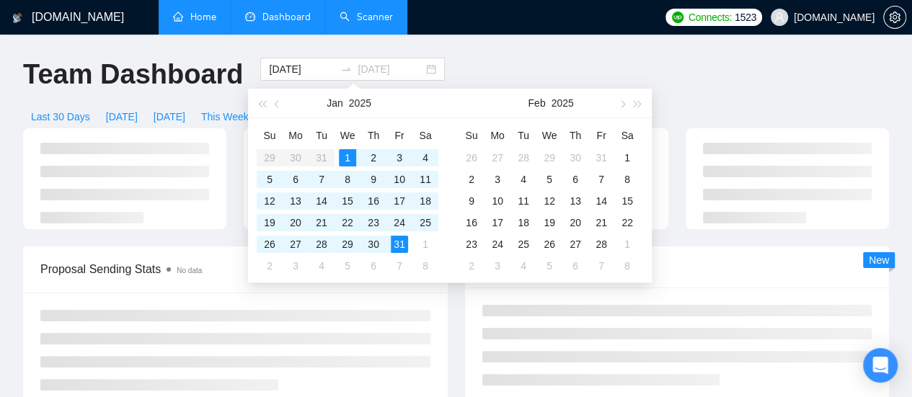
type input "[DATE]"
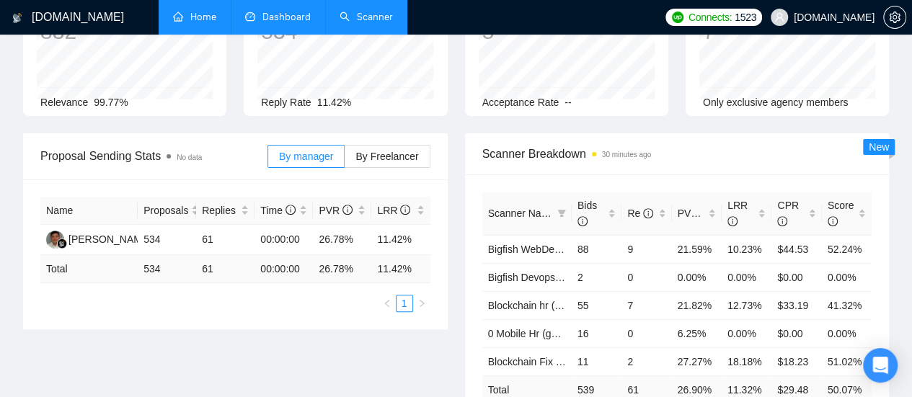
scroll to position [144, 0]
click at [754, 197] on span "LRR" at bounding box center [741, 213] width 27 height 32
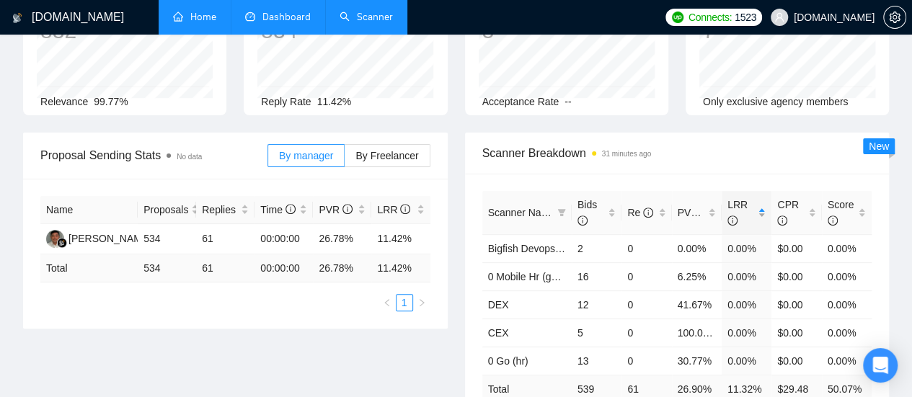
click at [754, 197] on span "LRR" at bounding box center [741, 213] width 27 height 32
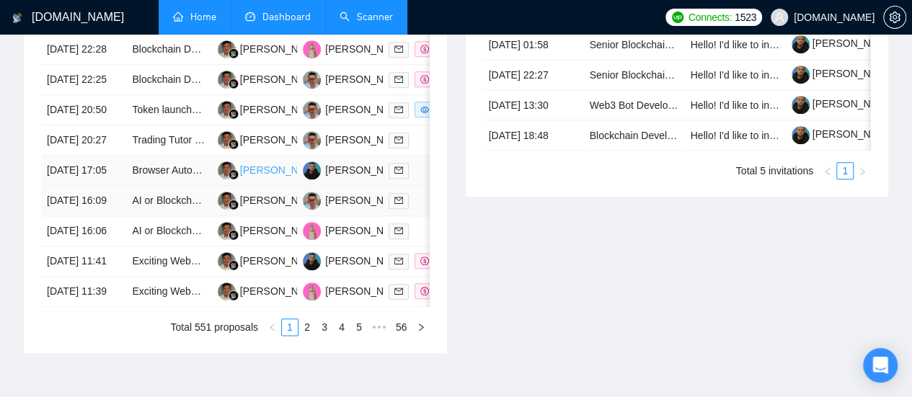
scroll to position [649, 0]
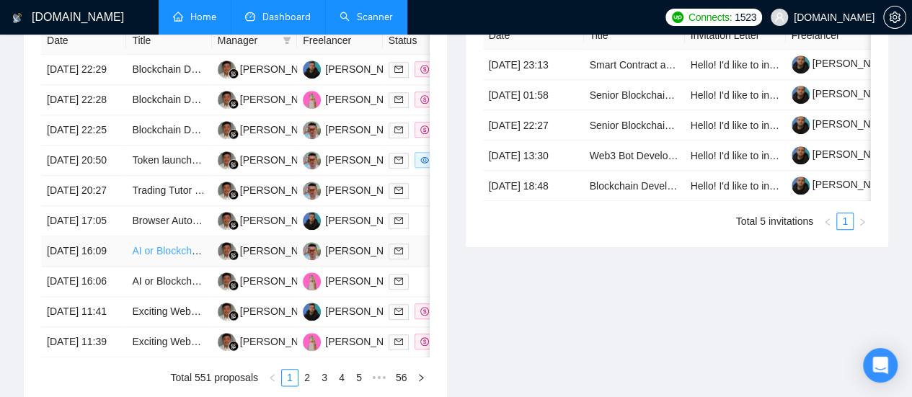
click at [176, 257] on link "AI or Blockchain Specialist" at bounding box center [191, 251] width 119 height 12
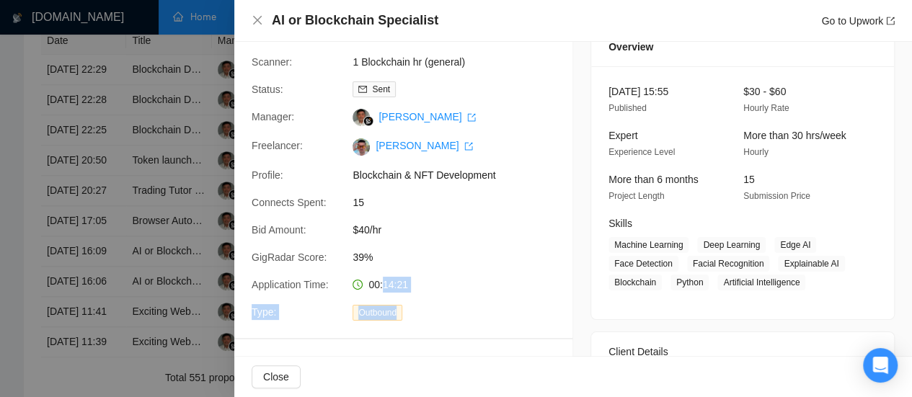
scroll to position [87, 0]
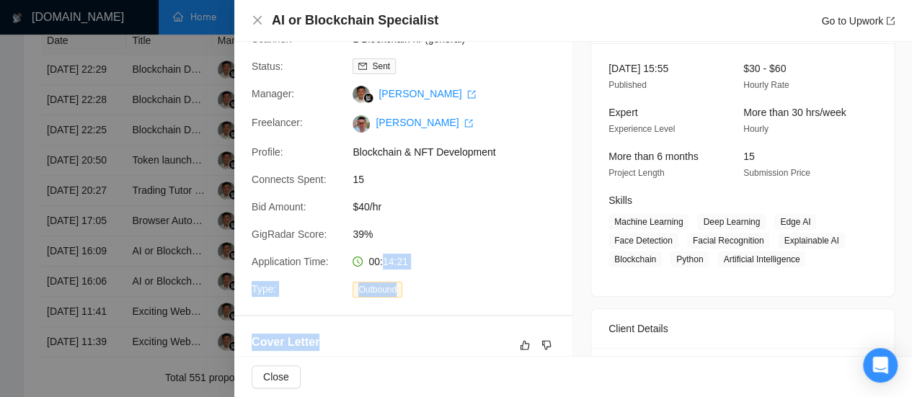
drag, startPoint x: 381, startPoint y: 350, endPoint x: 387, endPoint y: 340, distance: 11.4
click at [444, 243] on div "Proposal Details Date: [DATE] 16:09 Scanner: 1 Blockchain hr (general) Status: …" at bounding box center [403, 135] width 338 height 361
click at [420, 228] on span "39%" at bounding box center [461, 234] width 216 height 16
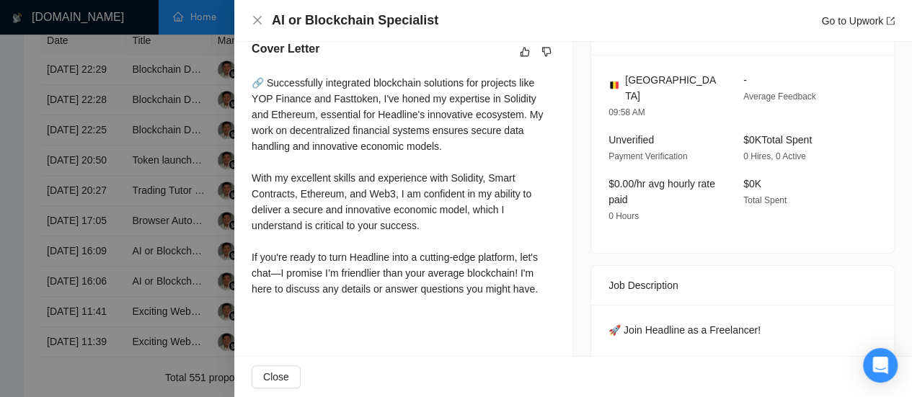
scroll to position [319, 0]
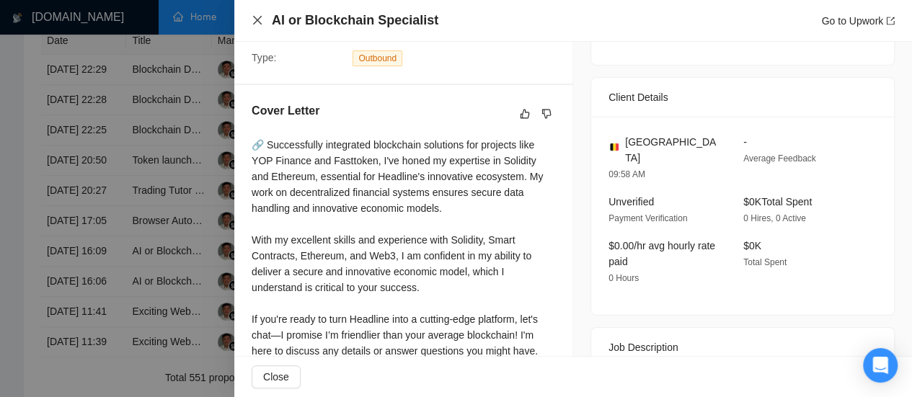
click at [257, 19] on icon "close" at bounding box center [258, 20] width 12 height 12
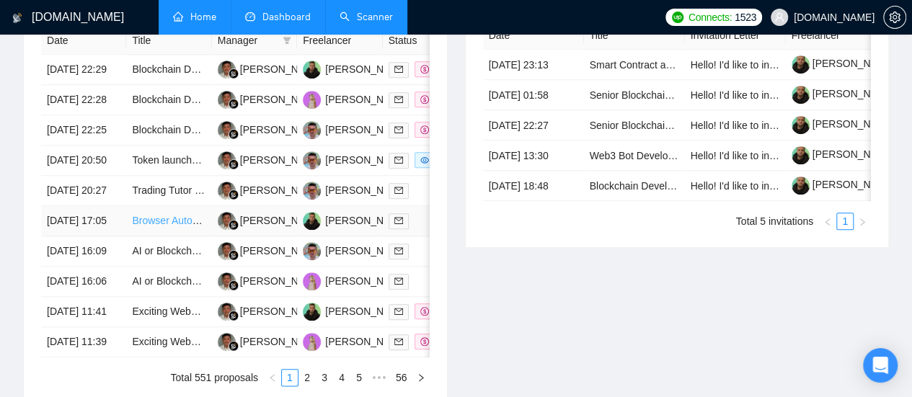
click at [161, 226] on link "Browser Automation Platform Needed (Fulltime / Large Project)" at bounding box center [273, 221] width 282 height 12
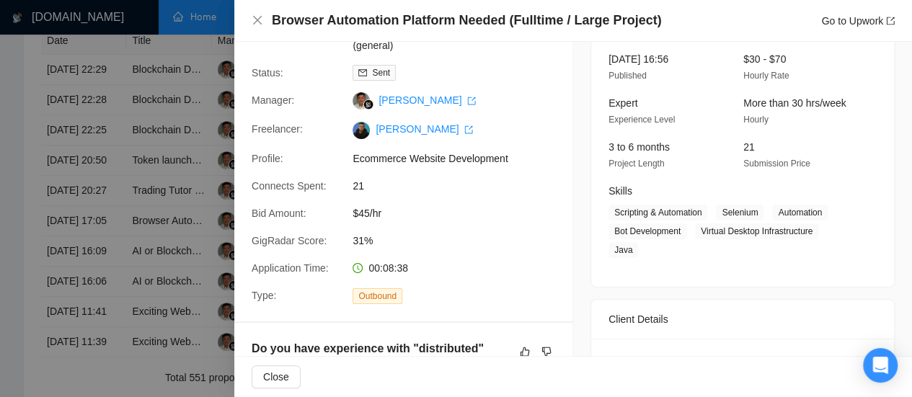
scroll to position [30, 0]
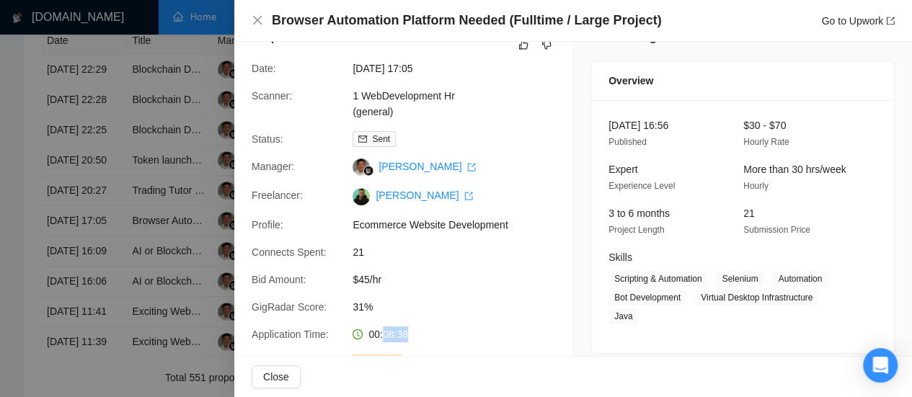
drag, startPoint x: 381, startPoint y: 334, endPoint x: 405, endPoint y: 334, distance: 24.5
click at [405, 334] on div "00:08:38" at bounding box center [423, 335] width 152 height 16
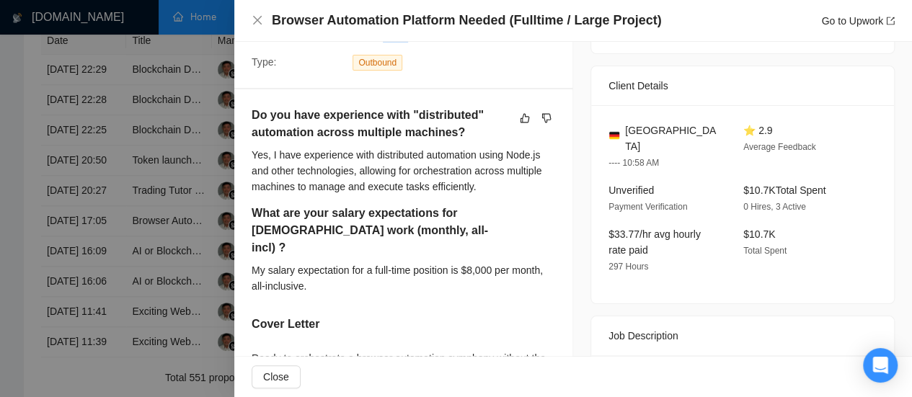
scroll to position [361, 0]
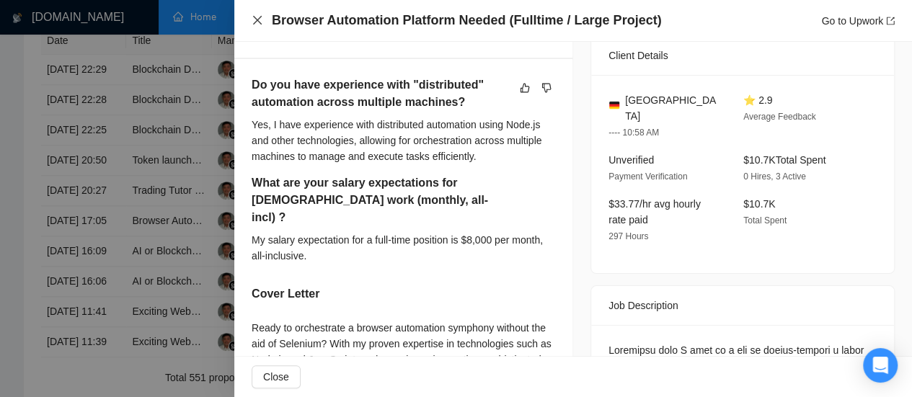
click at [257, 17] on icon "close" at bounding box center [258, 20] width 12 height 12
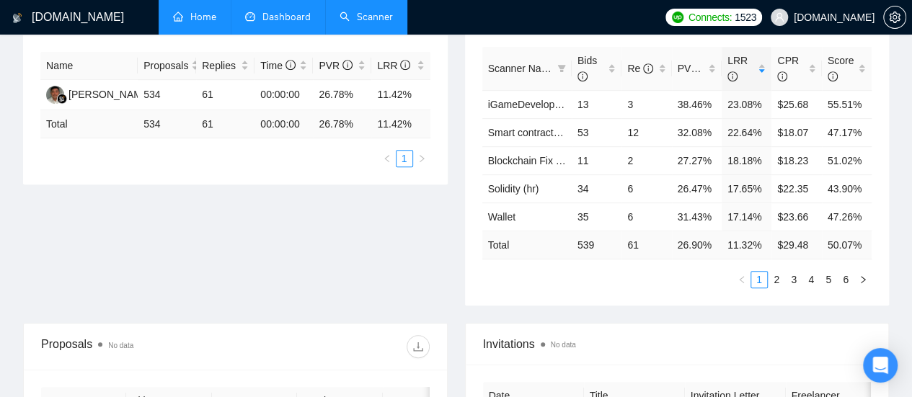
scroll to position [0, 0]
